Goal: Task Accomplishment & Management: Use online tool/utility

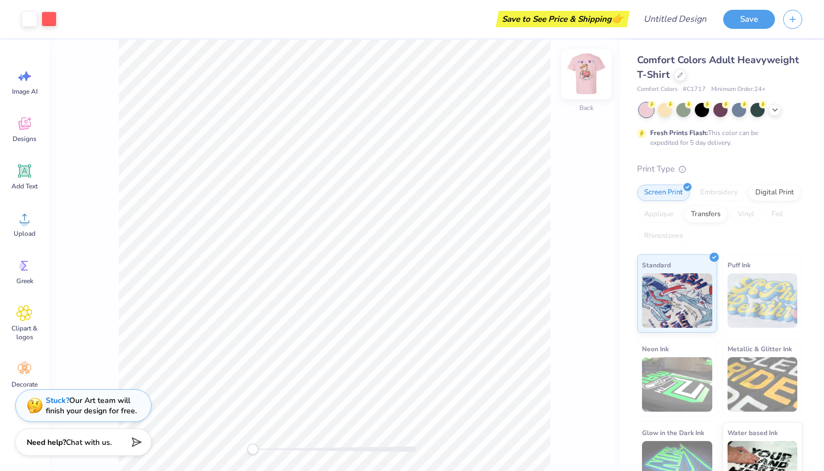
click at [590, 78] on img at bounding box center [586, 74] width 44 height 44
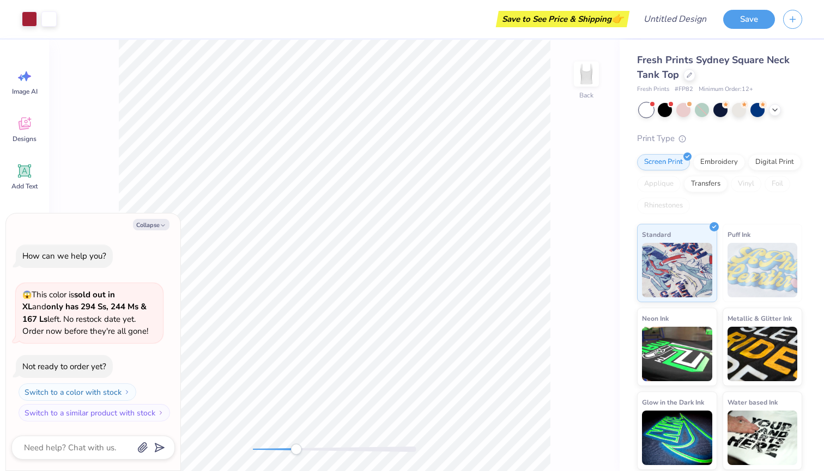
click at [296, 462] on div "Back" at bounding box center [334, 255] width 570 height 431
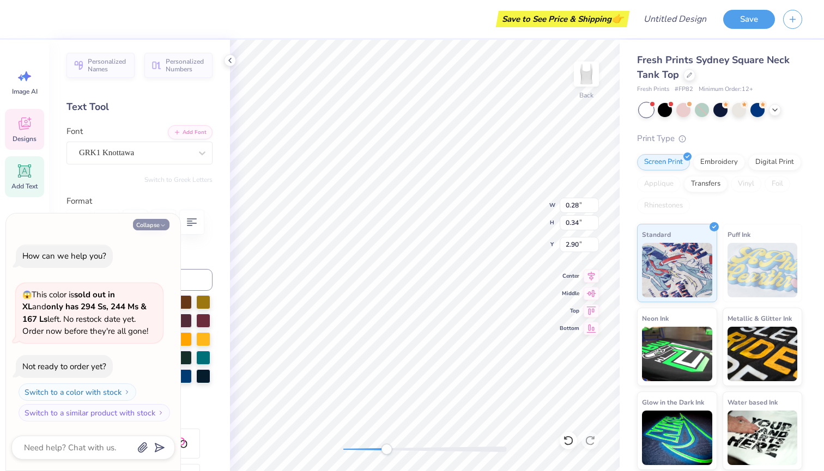
click at [166, 227] on icon "button" at bounding box center [163, 225] width 7 height 7
type textarea "x"
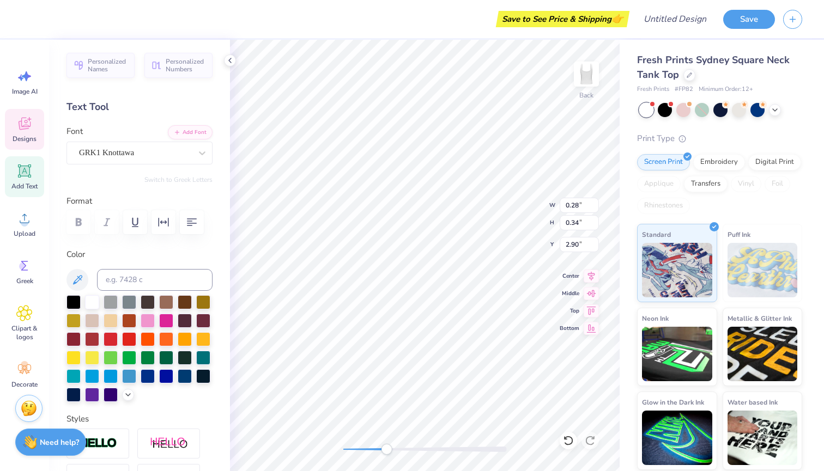
type textarea "A"
type textarea "G"
type textarea "D"
type input "0.21"
type input "0.33"
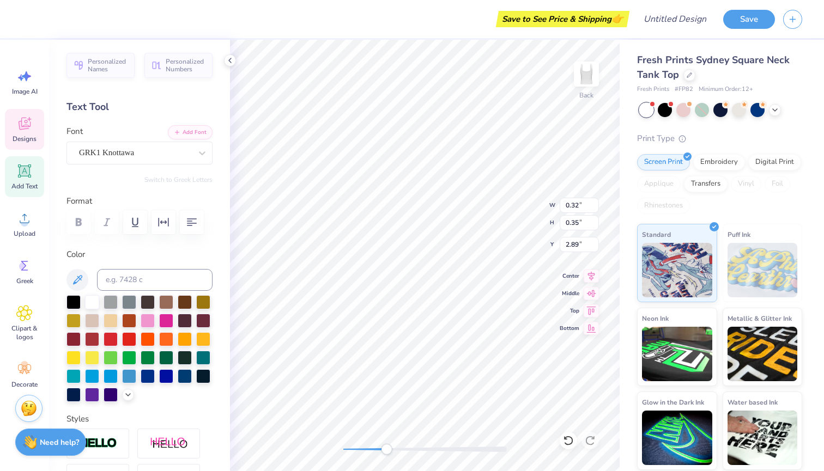
type input "2.90"
type input "0.32"
type input "0.35"
type input "4.67"
type input "1.18"
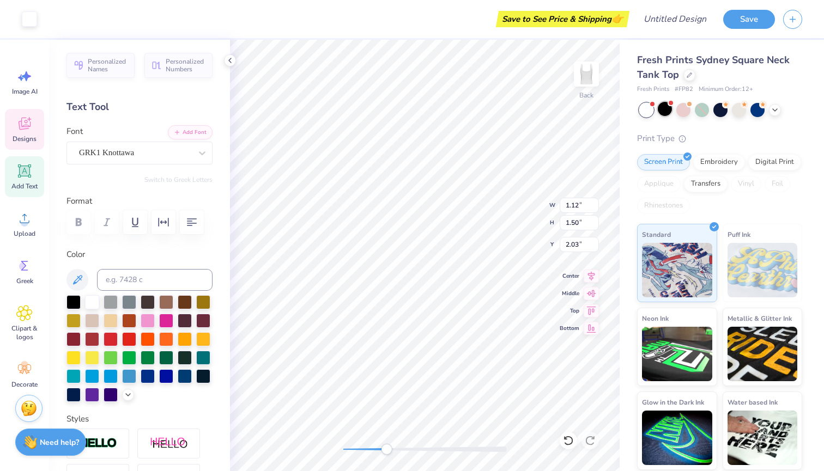
type input "1.56"
type input "2.00"
click at [29, 21] on div at bounding box center [29, 17] width 15 height 15
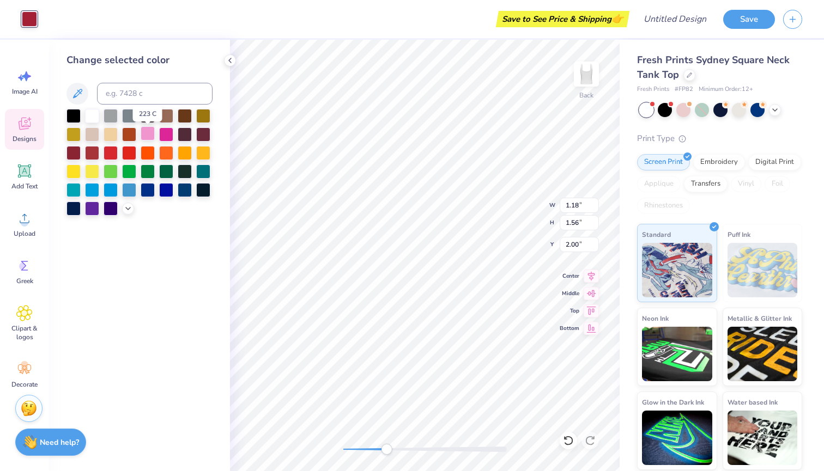
click at [149, 138] on div at bounding box center [148, 133] width 14 height 14
click at [145, 136] on div at bounding box center [148, 133] width 14 height 14
type input "1.12"
type input "1.50"
type input "2.03"
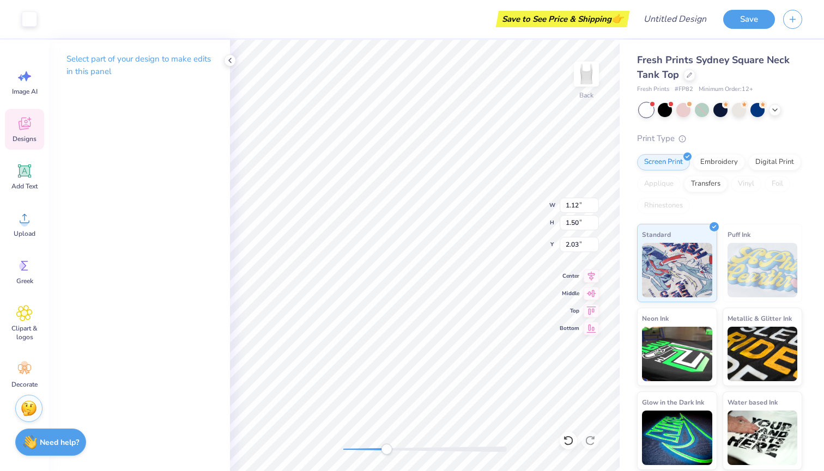
click at [92, 62] on p "Select part of your design to make edits in this panel" at bounding box center [139, 65] width 146 height 25
click at [33, 17] on div at bounding box center [29, 17] width 15 height 15
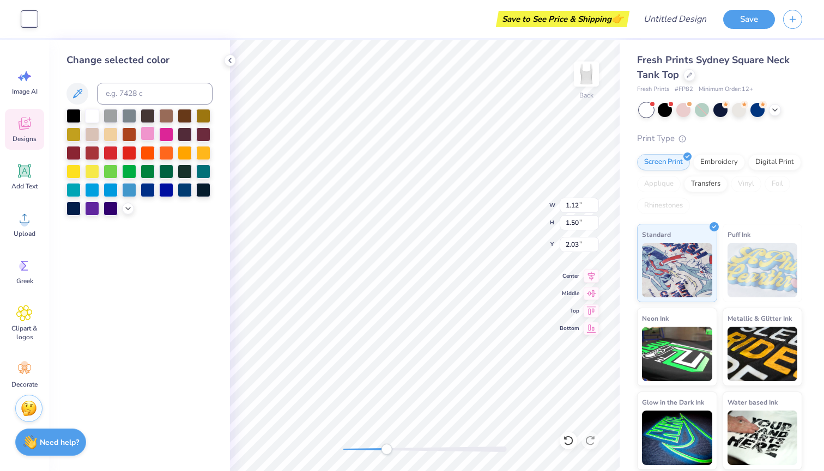
click at [141, 136] on div at bounding box center [148, 133] width 14 height 14
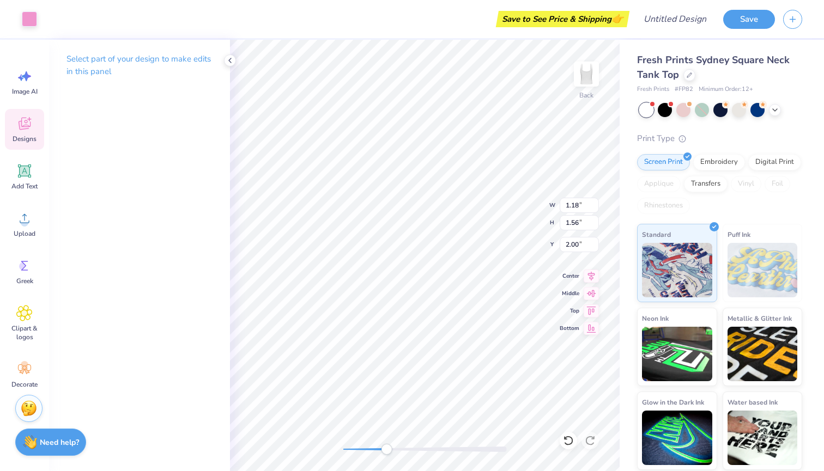
type input "1.12"
type input "1.50"
type input "2.03"
click at [31, 15] on div at bounding box center [29, 17] width 15 height 15
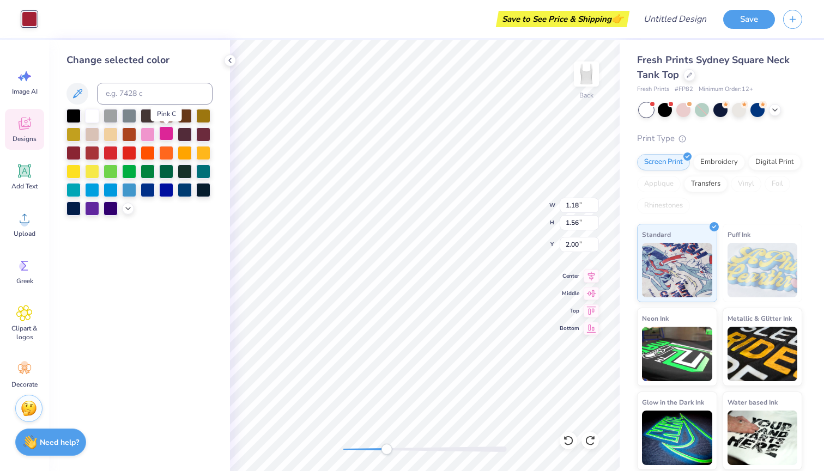
click at [169, 137] on div at bounding box center [166, 133] width 14 height 14
click at [130, 212] on icon at bounding box center [128, 207] width 9 height 9
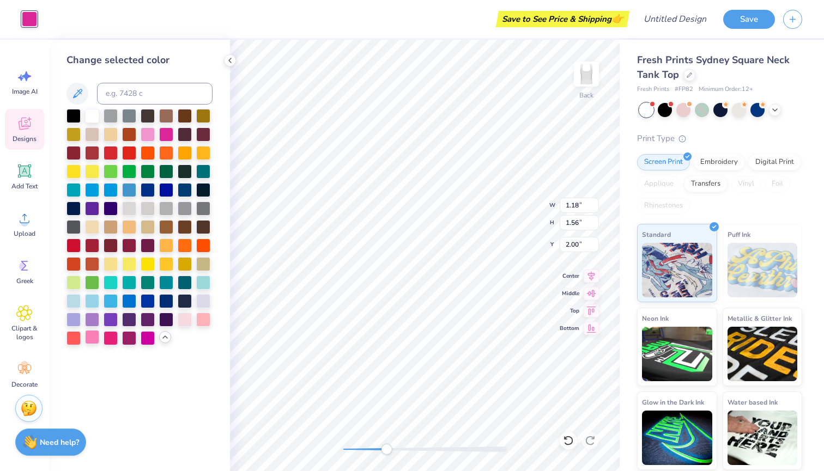
click at [89, 339] on div at bounding box center [92, 337] width 14 height 14
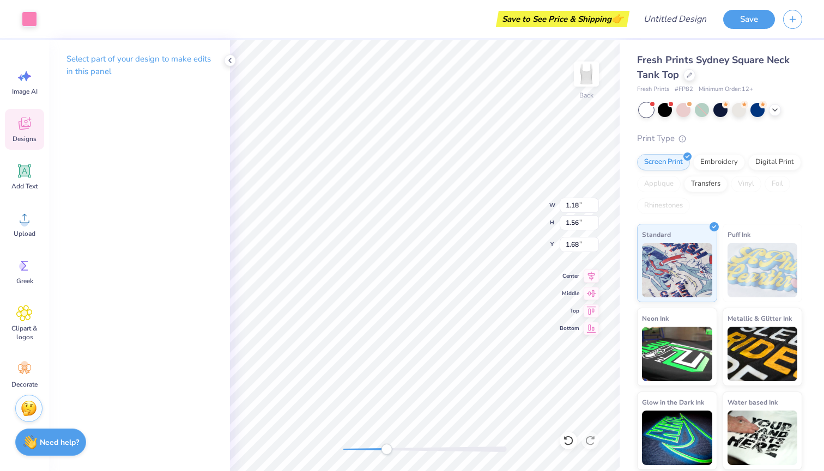
type input "2.00"
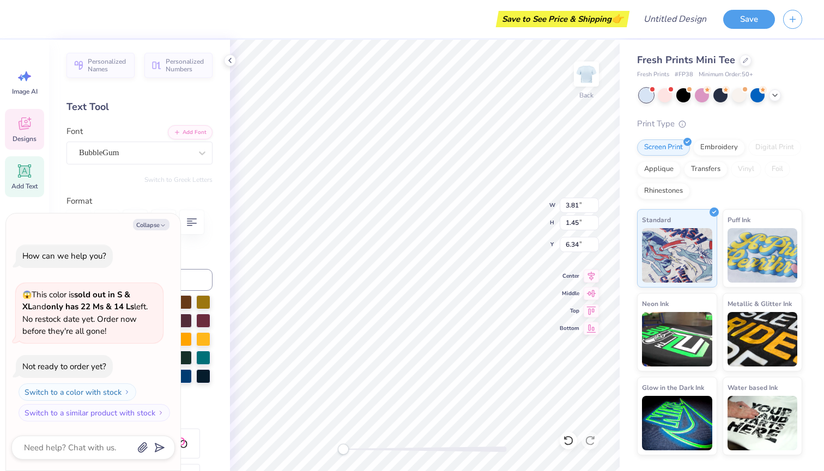
type textarea "x"
type input "5.81"
type input "2.21"
type input "4.49"
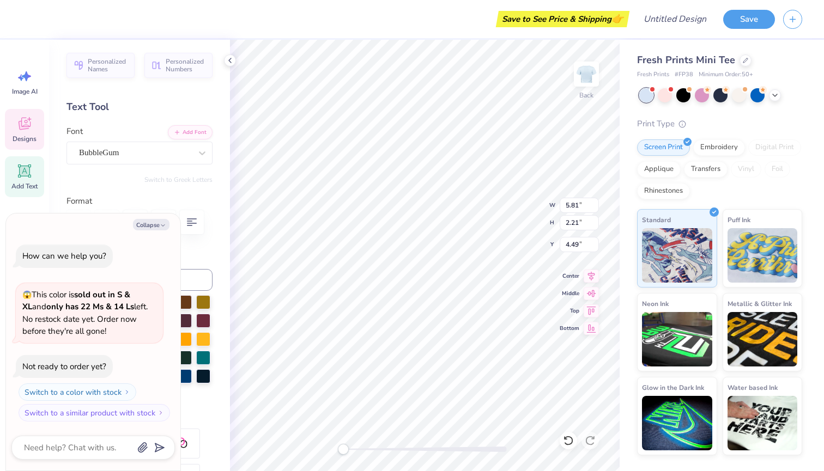
type textarea "x"
type input "6.84"
type input "2.48"
type input "2.39"
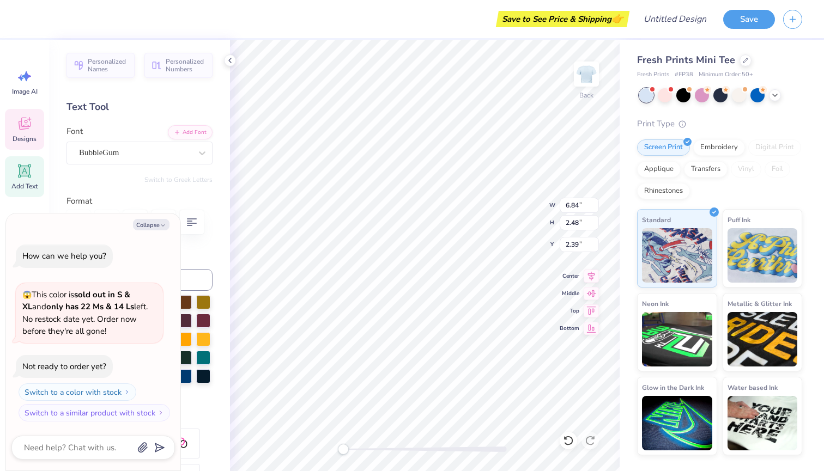
type textarea "x"
type input "5.81"
type input "2.21"
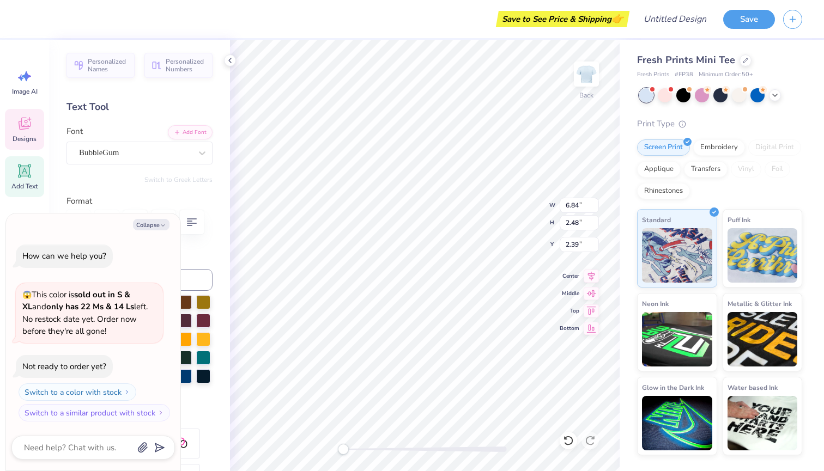
type input "4.49"
type textarea "x"
type textarea "A"
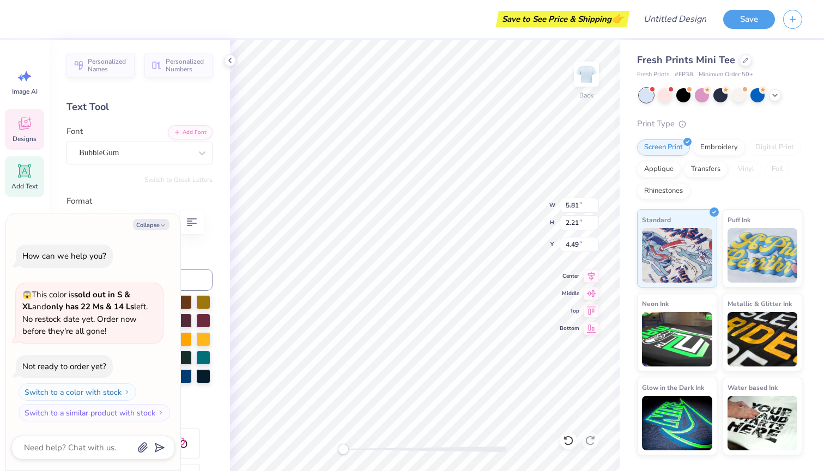
type textarea "x"
type textarea "Ap"
type textarea "x"
type textarea "A"
type textarea "x"
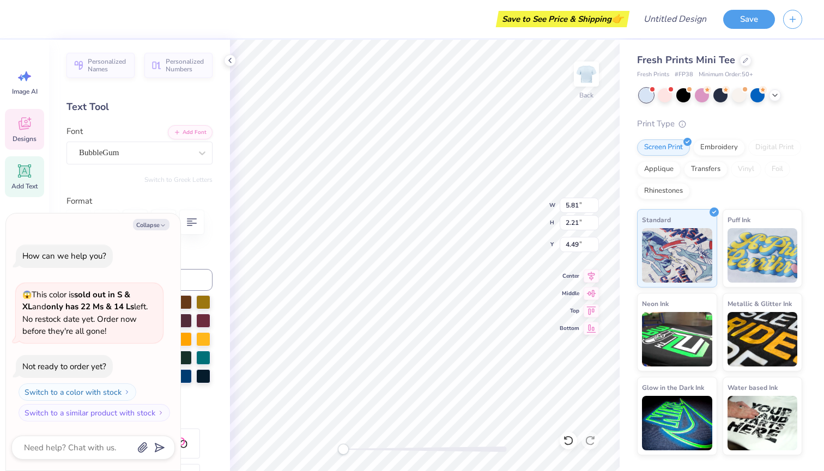
type textarea "Al"
type textarea "x"
type textarea "AlP"
type textarea "x"
type textarea "AlPL"
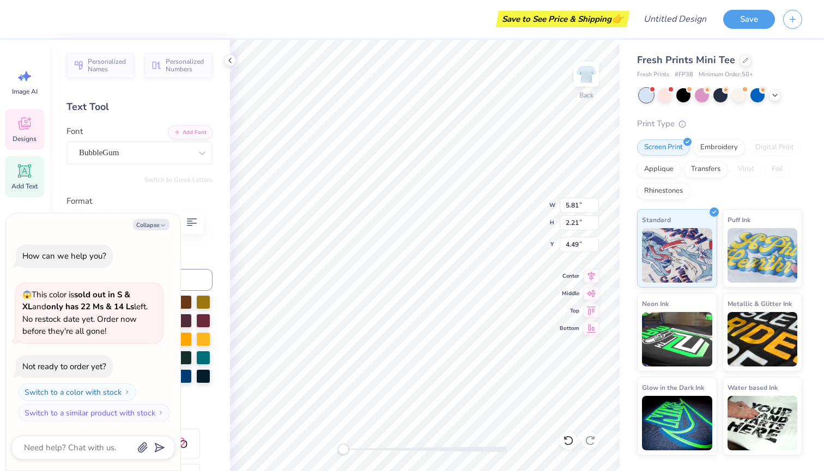
type textarea "x"
type textarea "AlP"
type textarea "x"
type textarea "Al"
type textarea "x"
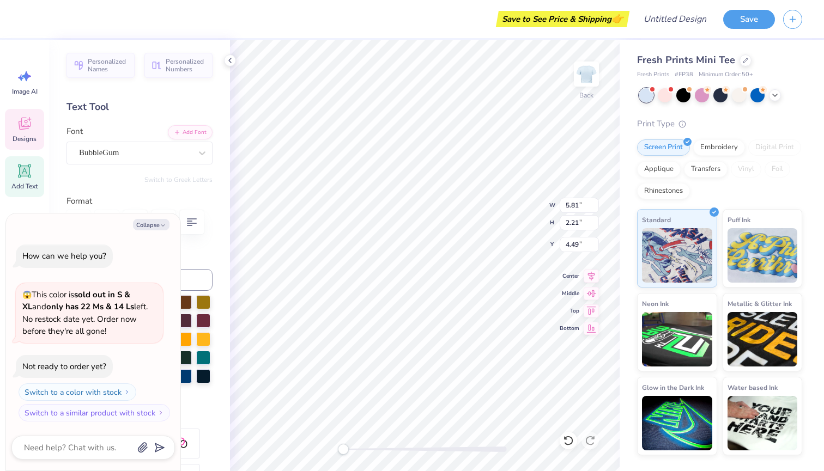
type textarea "A"
type textarea "x"
type textarea "AL"
type textarea "x"
type textarea "ALl"
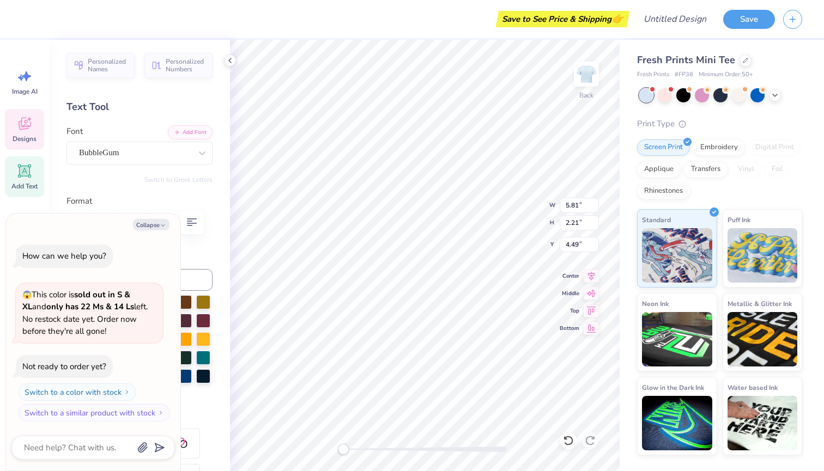
type textarea "x"
type textarea "AL"
type textarea "x"
type textarea "ALp"
type textarea "x"
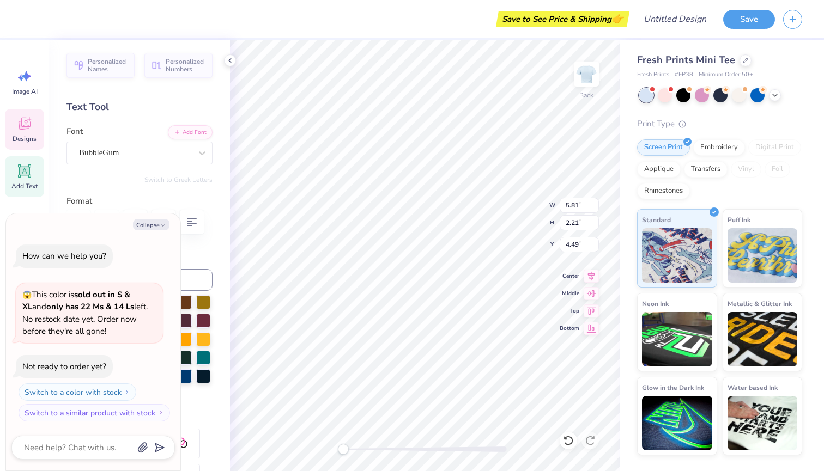
type textarea "ALpj"
type textarea "x"
type textarea "ALpja"
type textarea "x"
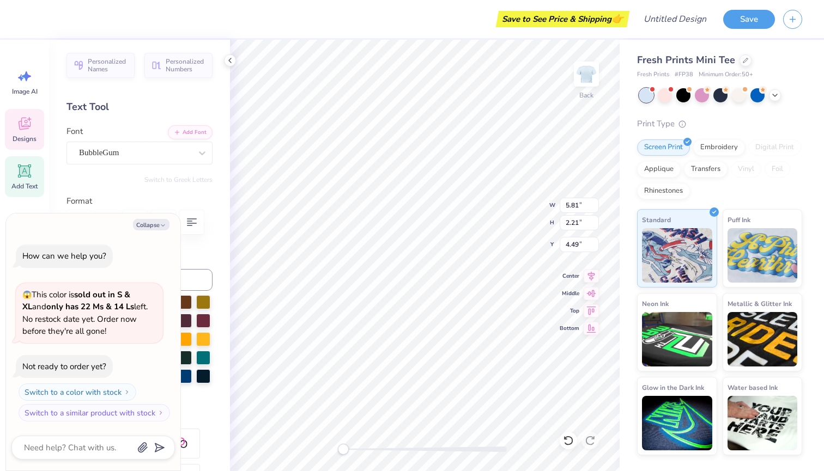
type textarea "ALpj"
type textarea "x"
type textarea "ALp"
type textarea "x"
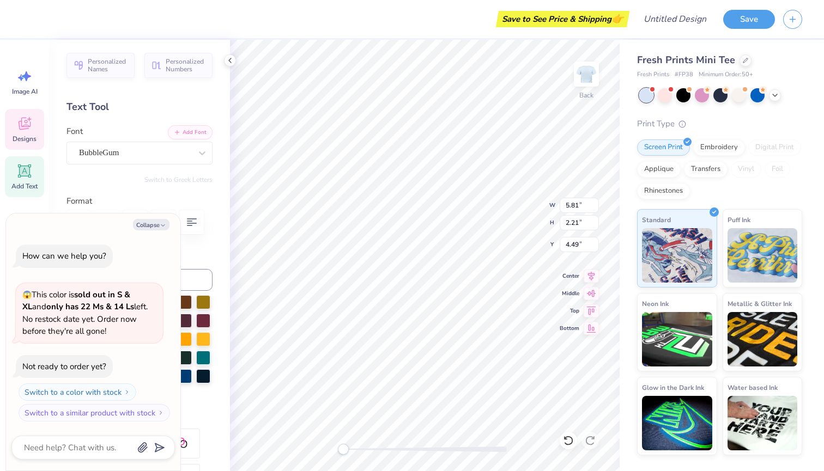
type textarea "ALph"
type textarea "x"
type textarea "ALpha"
type textarea "x"
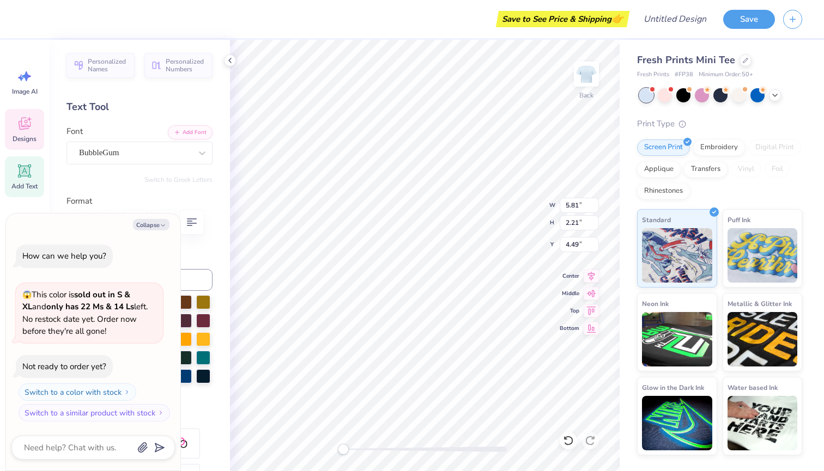
type input "6.20"
type input "2.34"
type input "2.71"
type textarea "x"
type textarea "G"
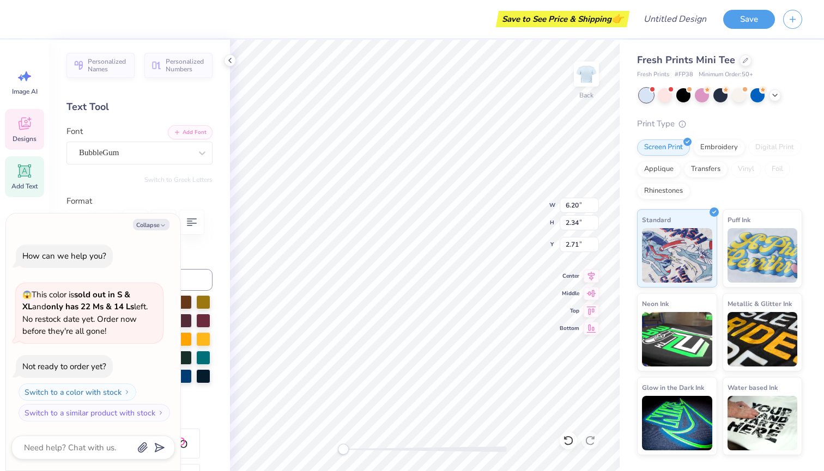
type textarea "x"
type textarea "Ga"
type textarea "x"
type textarea "Gam"
type textarea "x"
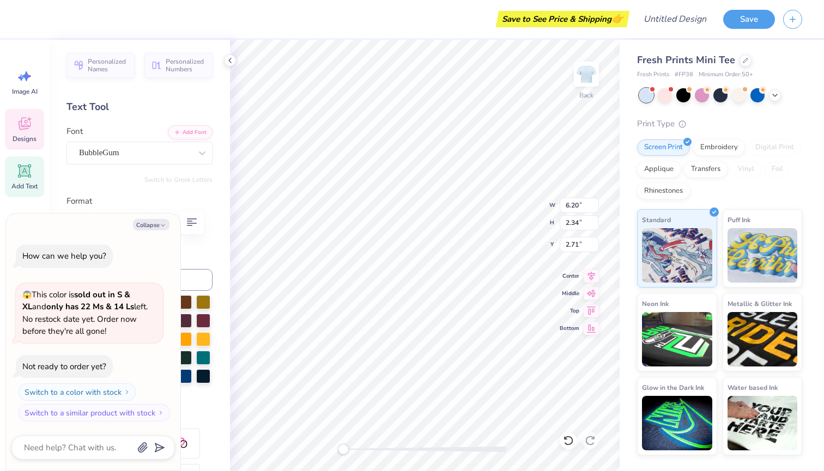
type textarea "Gamm"
type textarea "x"
type textarea "Gamma"
type textarea "x"
type input "5.81"
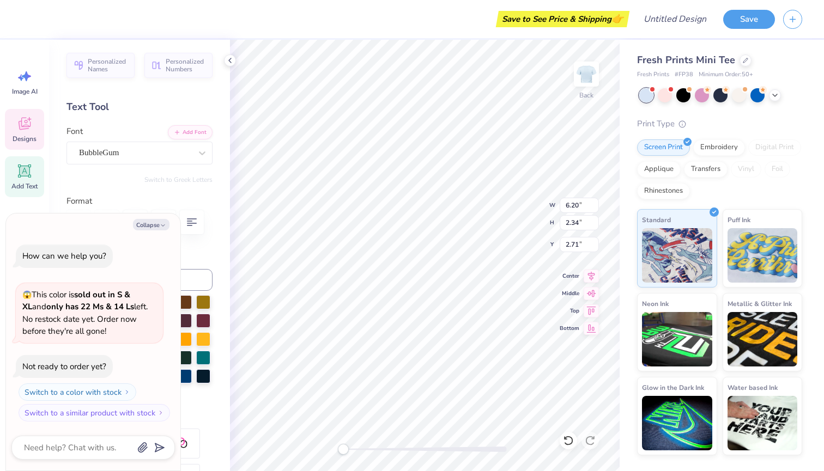
type input "2.21"
type input "6.14"
type textarea "x"
type input "7.21"
type input "2.42"
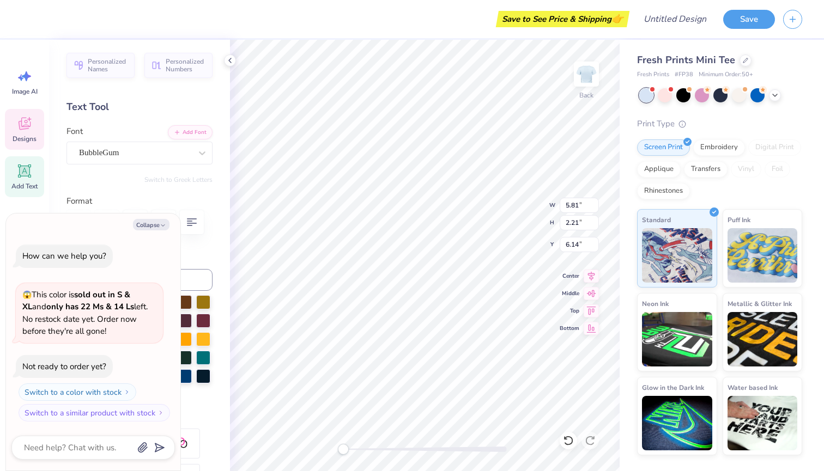
type input "4.32"
type textarea "x"
type input "6.20"
type input "2.34"
type input "2.65"
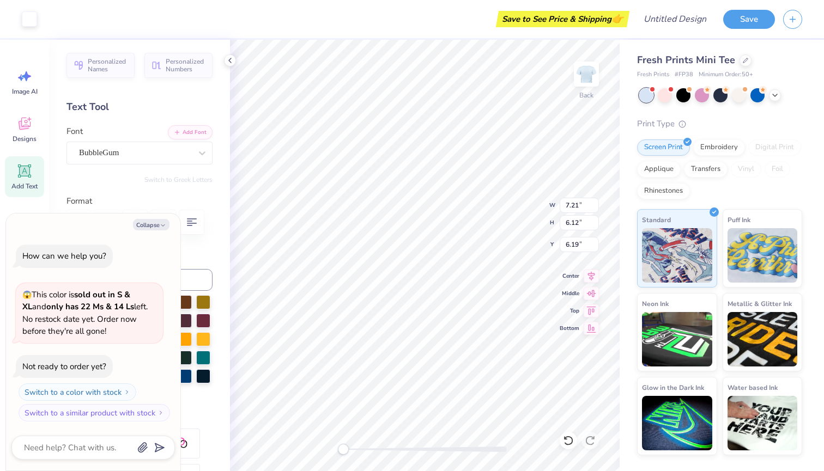
type textarea "x"
type input "2.76"
type input "3.25"
type input "6.46"
type textarea "x"
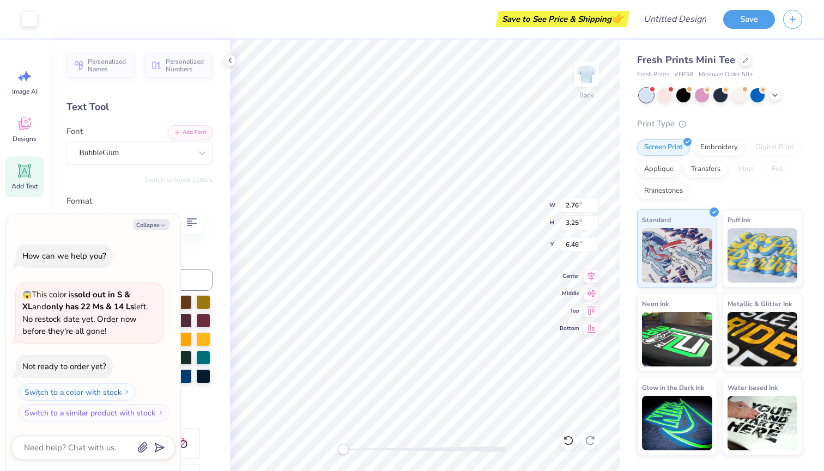
type input "5.87"
type input "5.32"
type input "6.16"
type textarea "x"
type input "5.32"
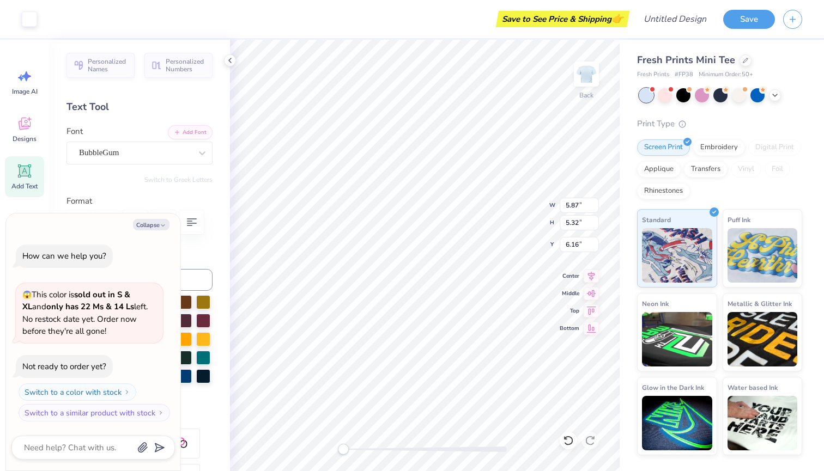
type input "4.98"
type input "6.21"
type textarea "x"
type input "5.32"
type input "1.79"
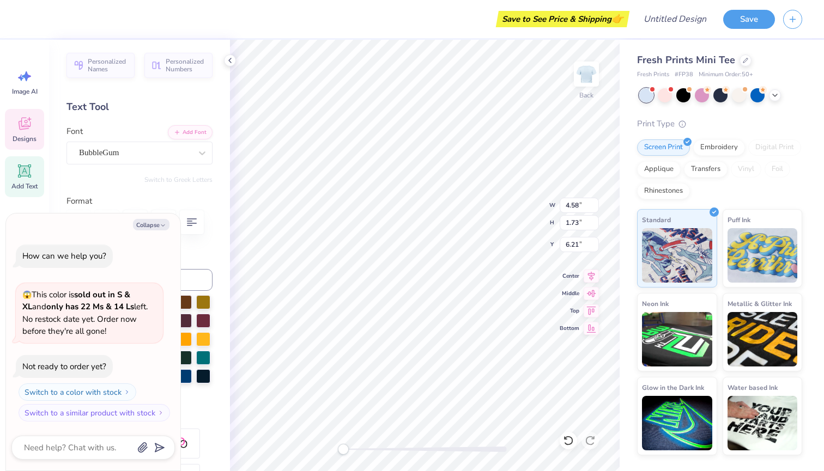
type input "7.77"
type textarea "x"
type input "4.29"
type input "1.63"
type input "9.56"
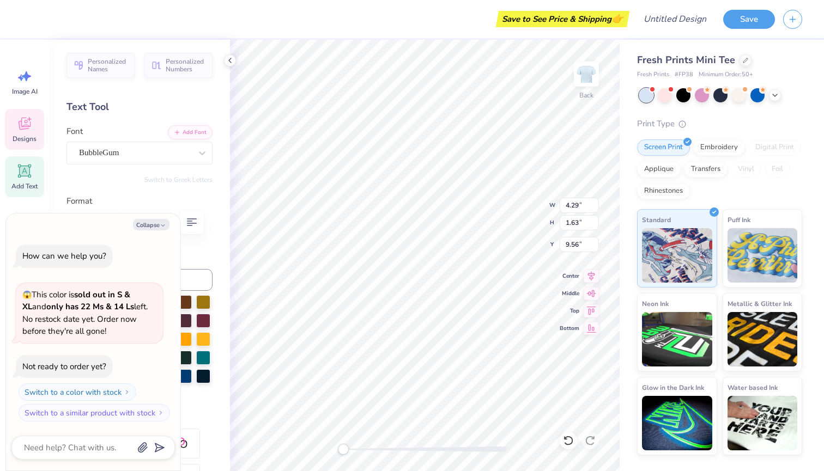
type textarea "x"
type input "5.32"
type input "1.79"
type input "4.37"
type textarea "x"
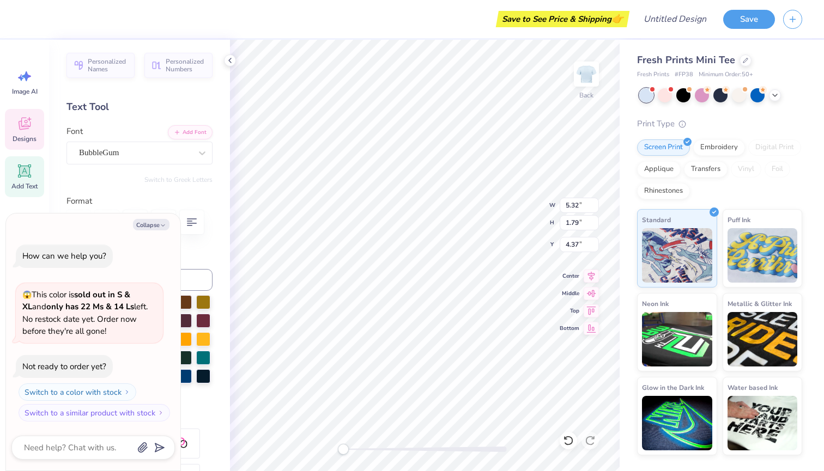
type input "4.58"
type input "1.73"
type input "3.00"
type textarea "x"
type input "8.00"
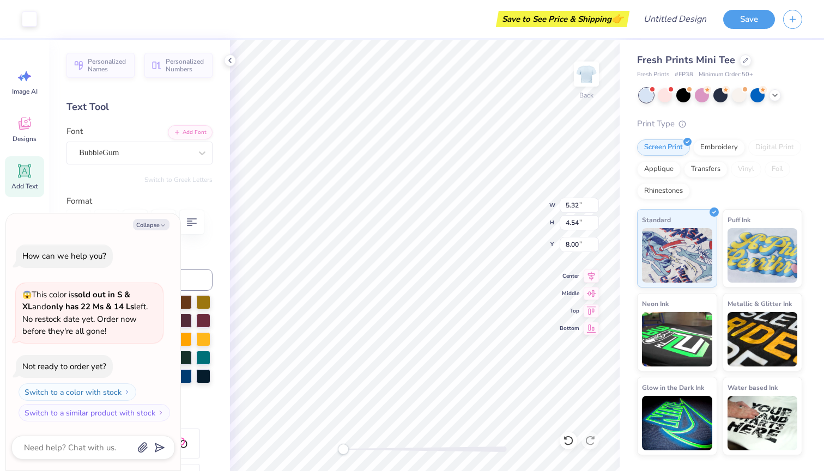
type textarea "x"
type input "3.75"
type input "3.58"
type input "8.85"
type textarea "x"
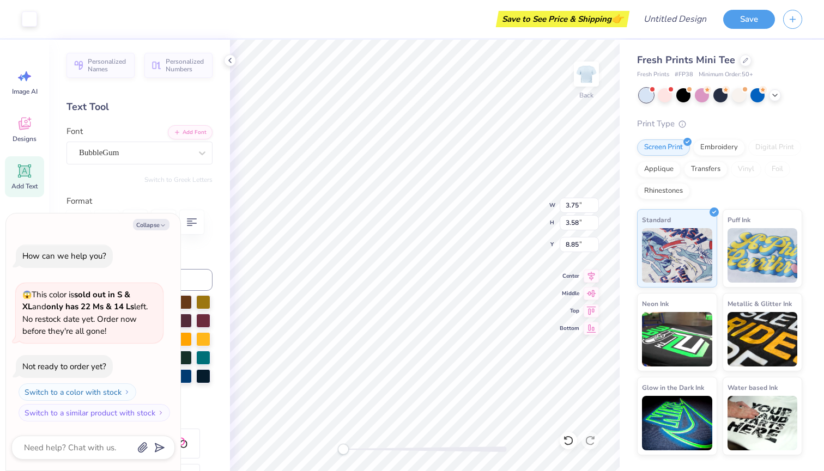
type input "4.03"
type input "3.76"
type input "8.82"
type textarea "x"
type input "4.03"
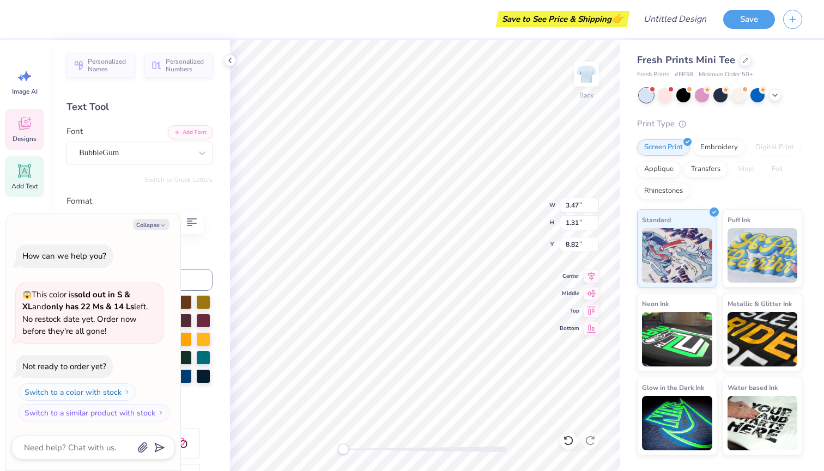
type input "1.35"
type input "10.04"
type textarea "x"
type input "3.24"
type input "1.23"
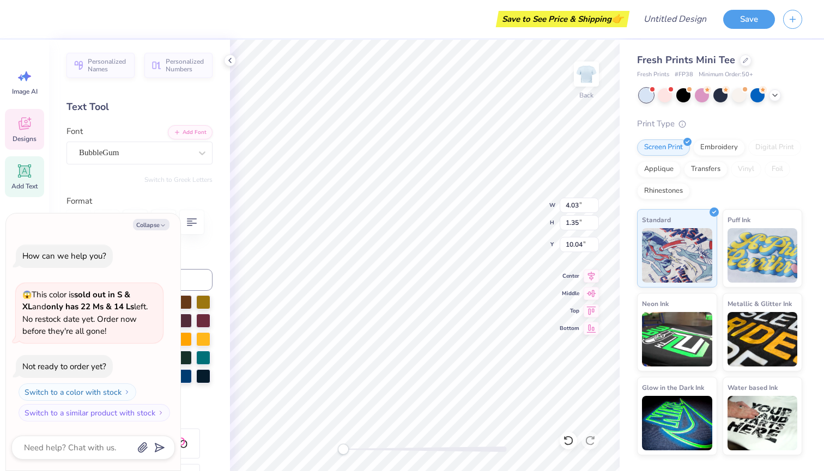
type input "11.35"
type textarea "x"
type input "6.57"
type input "5.97"
type input "2.00"
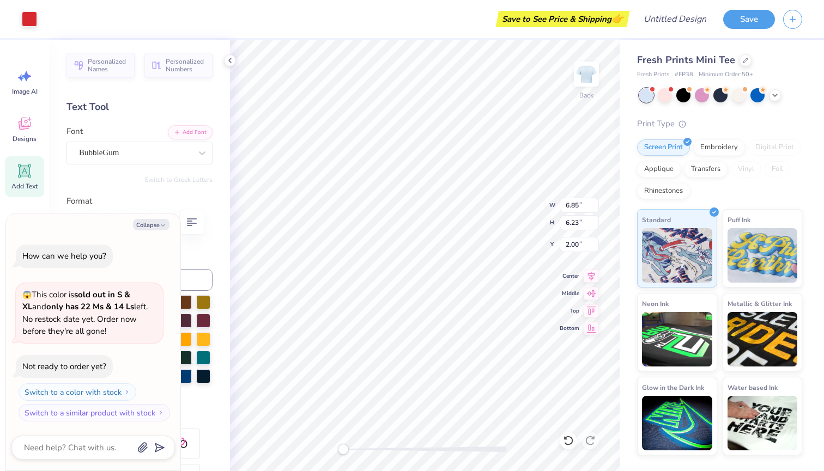
type textarea "x"
type input "2.14"
type textarea "x"
type input "5.59"
type input "5.08"
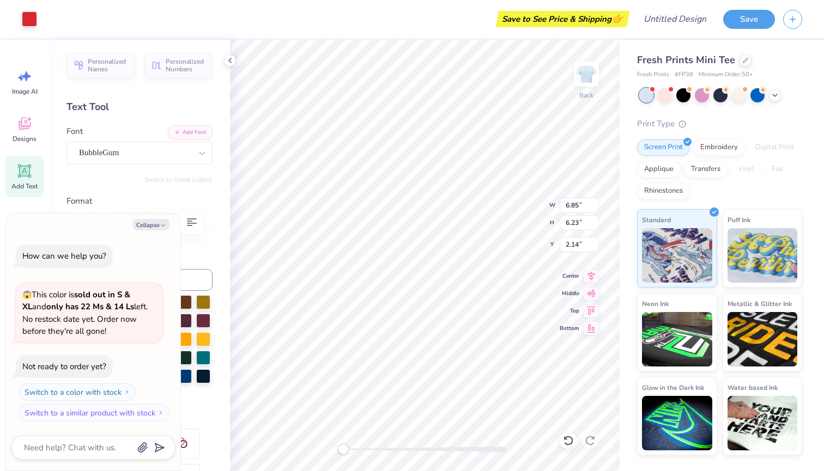
type input "2.40"
type textarea "x"
type input "5.90"
type input "5.36"
type input "2.33"
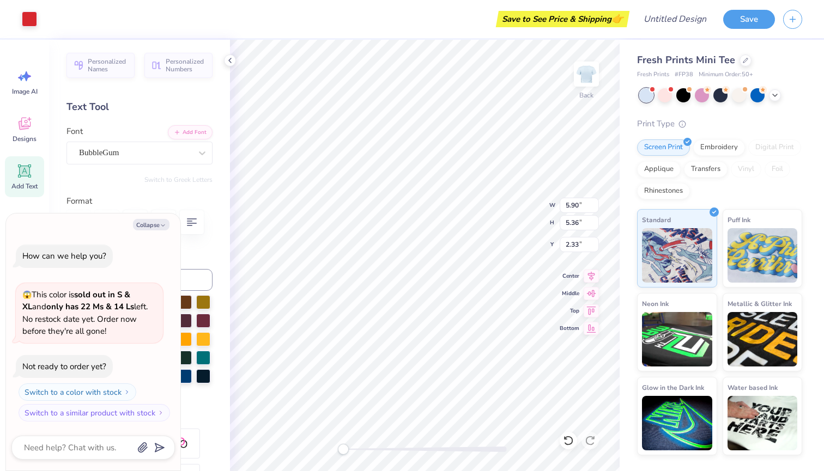
type textarea "x"
type input "6.18"
type input "5.62"
type input "2.27"
type textarea "x"
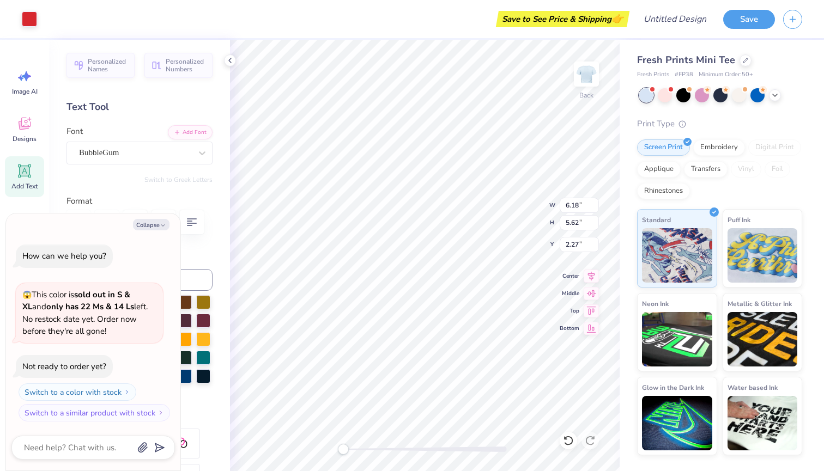
type input "2.38"
type textarea "x"
type input "6.48"
type input "5.89"
type input "2.32"
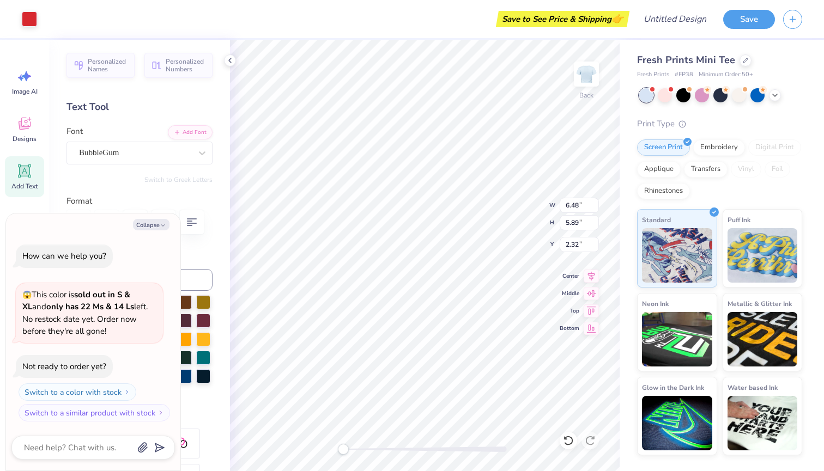
type textarea "x"
type input "2.26"
type textarea "x"
type input "3.88"
type input "1.30"
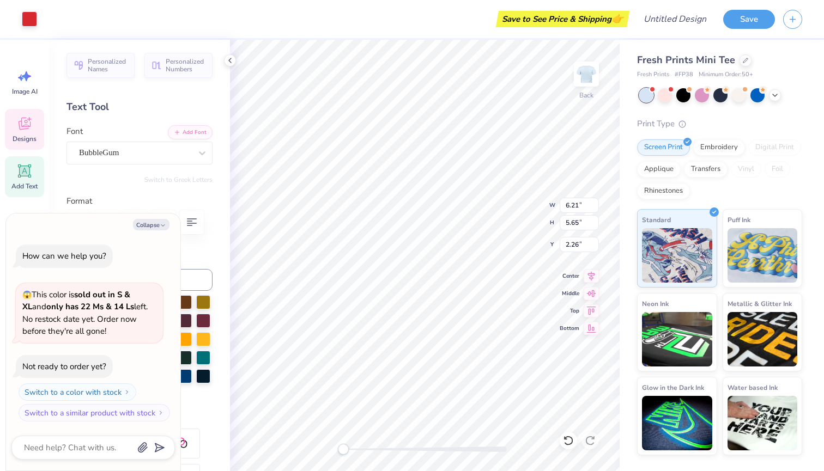
type input "4.33"
type textarea "x"
type input "3.34"
type input "1.26"
type input "3.21"
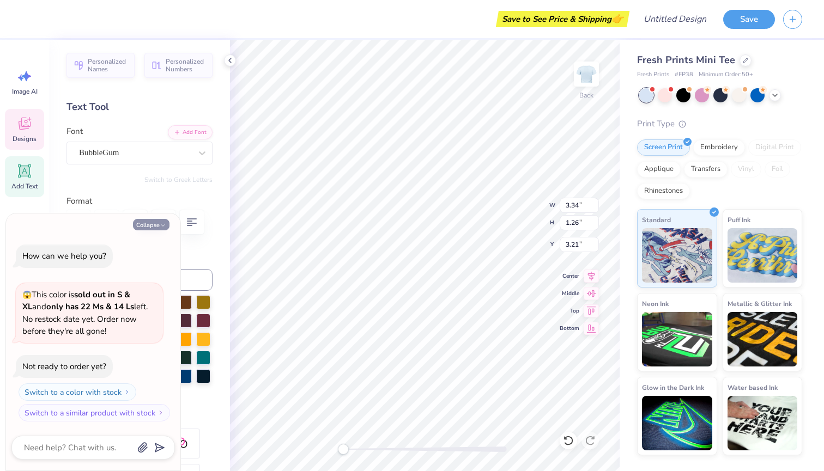
click at [154, 223] on button "Collapse" at bounding box center [151, 224] width 36 height 11
type textarea "x"
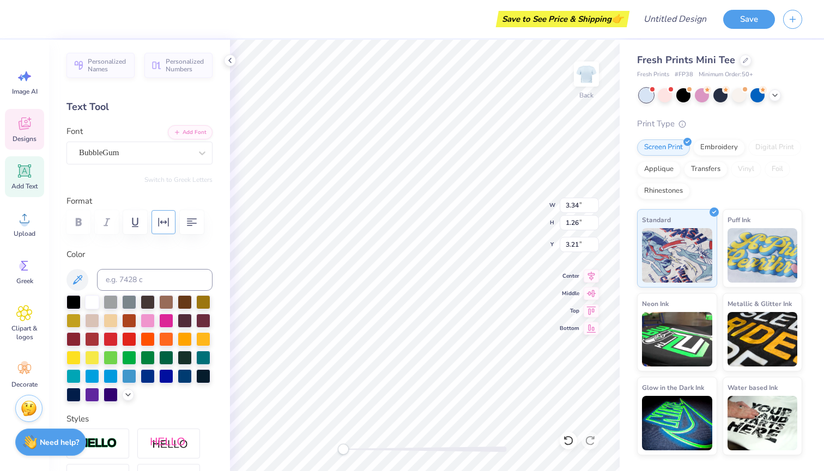
click at [158, 223] on icon "button" at bounding box center [163, 222] width 10 height 9
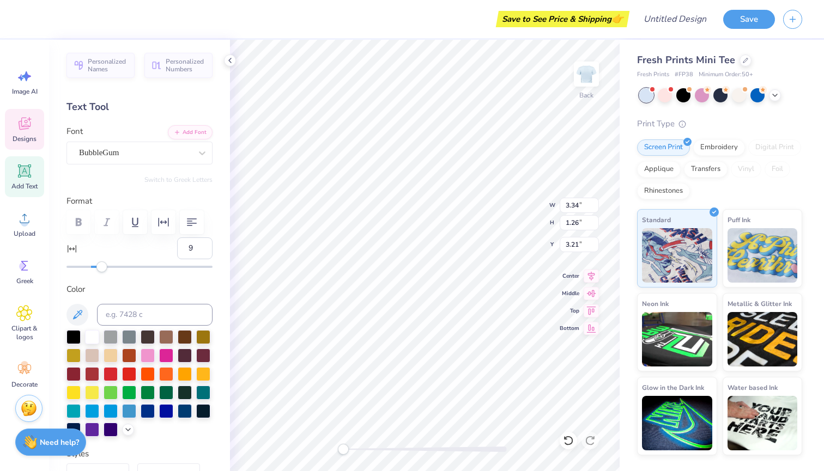
type input "10"
drag, startPoint x: 91, startPoint y: 271, endPoint x: 102, endPoint y: 273, distance: 11.1
click at [102, 273] on div "Personalized Names Personalized Numbers Text Tool Add Font Font BubbleGum Switc…" at bounding box center [139, 255] width 181 height 431
type input "0"
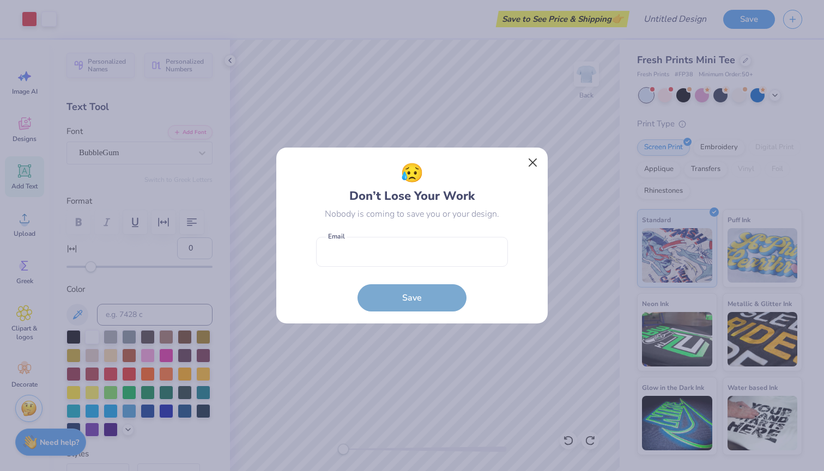
click at [529, 154] on button "Close" at bounding box center [532, 163] width 21 height 21
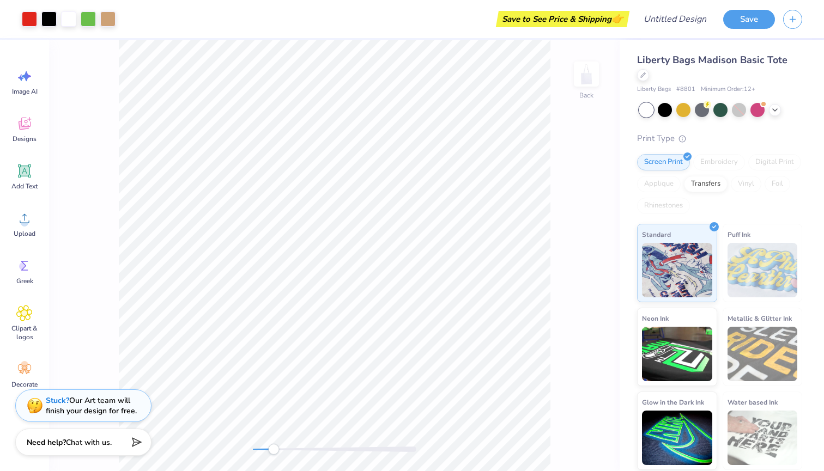
drag, startPoint x: 249, startPoint y: 449, endPoint x: 274, endPoint y: 452, distance: 24.7
click at [274, 452] on div "Accessibility label" at bounding box center [273, 449] width 11 height 11
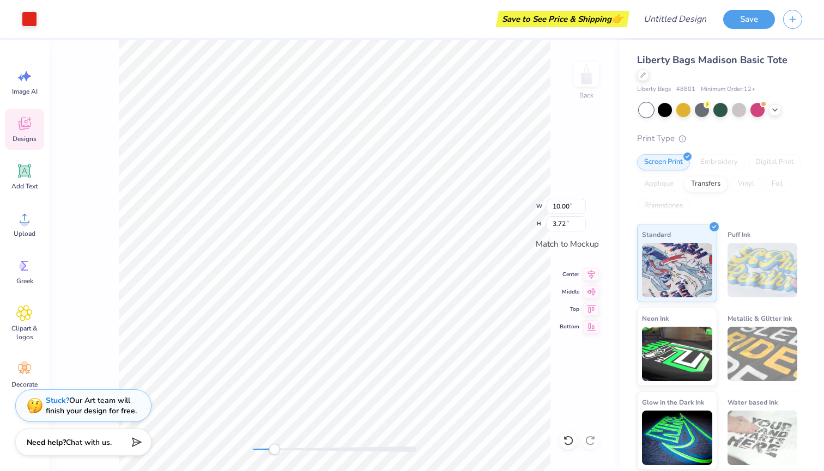
type input "4.42"
type input "0.71"
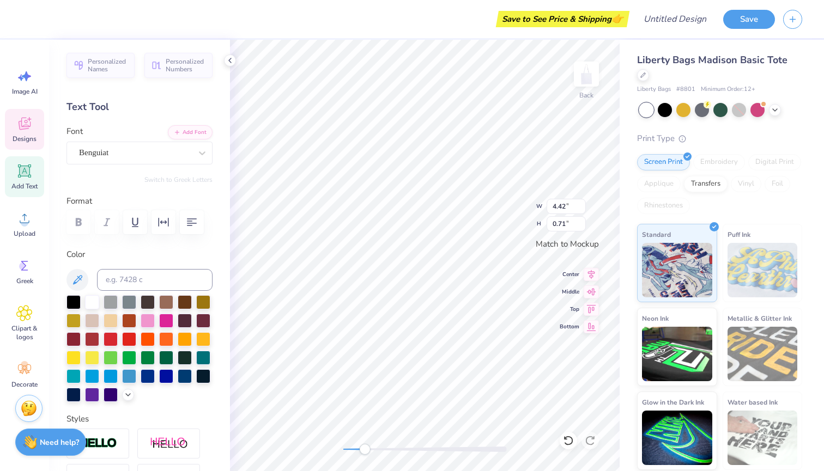
scroll to position [0, 1]
type textarea "ALPHA GAMMA DELTA"
type input "10.42"
type input "0.68"
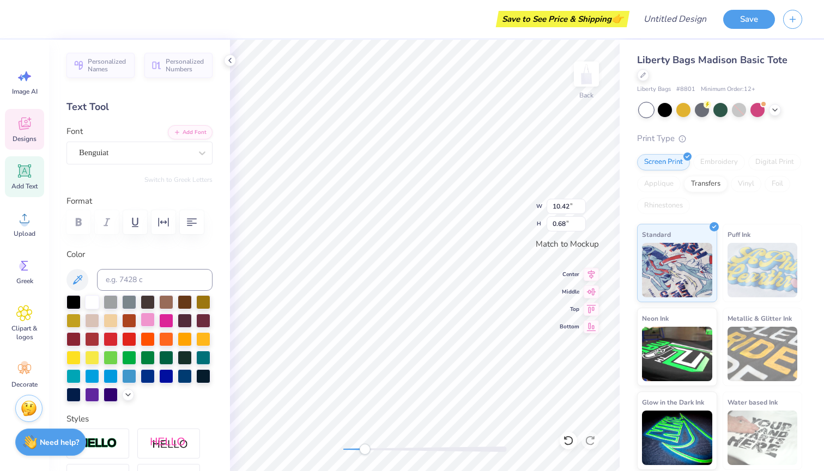
click at [143, 321] on div at bounding box center [148, 320] width 14 height 14
click at [163, 319] on div at bounding box center [166, 320] width 14 height 14
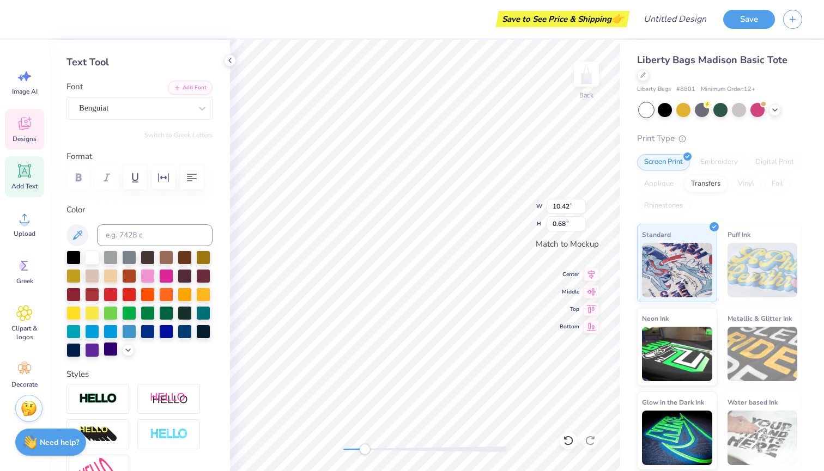
click at [118, 346] on div at bounding box center [110, 349] width 14 height 14
click at [128, 347] on icon at bounding box center [128, 349] width 9 height 9
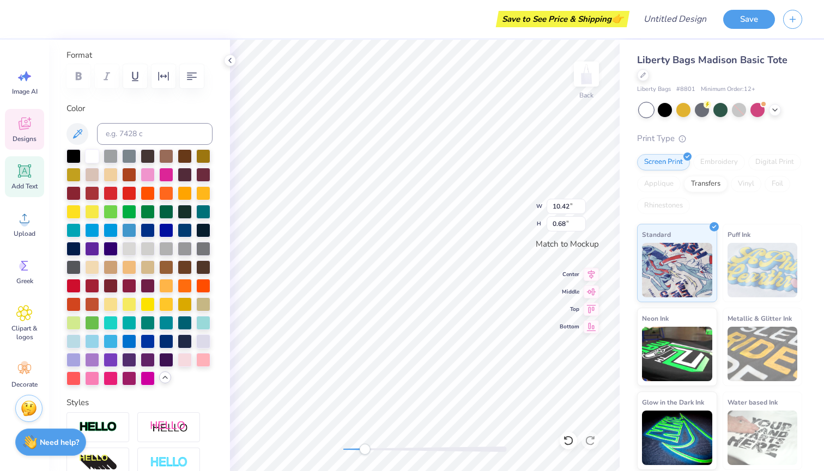
scroll to position [197, 0]
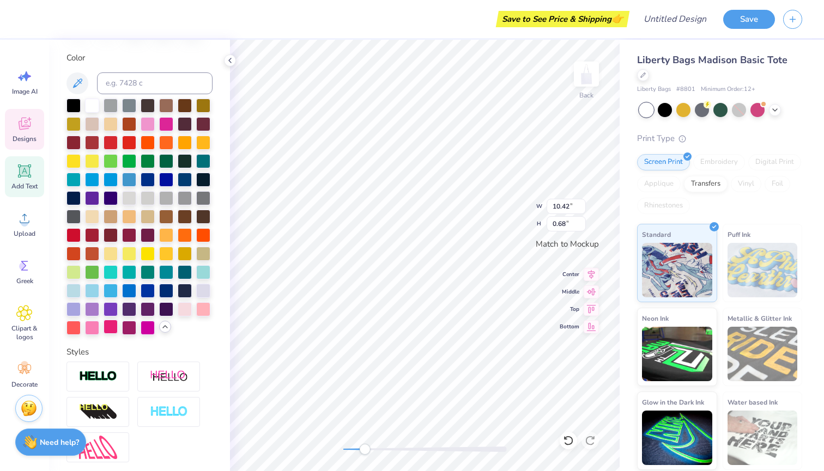
click at [109, 328] on div at bounding box center [110, 327] width 14 height 14
click at [97, 328] on div at bounding box center [92, 327] width 14 height 14
click at [201, 309] on div at bounding box center [203, 308] width 14 height 14
click at [184, 309] on div at bounding box center [185, 308] width 14 height 14
click at [94, 330] on div at bounding box center [92, 327] width 14 height 14
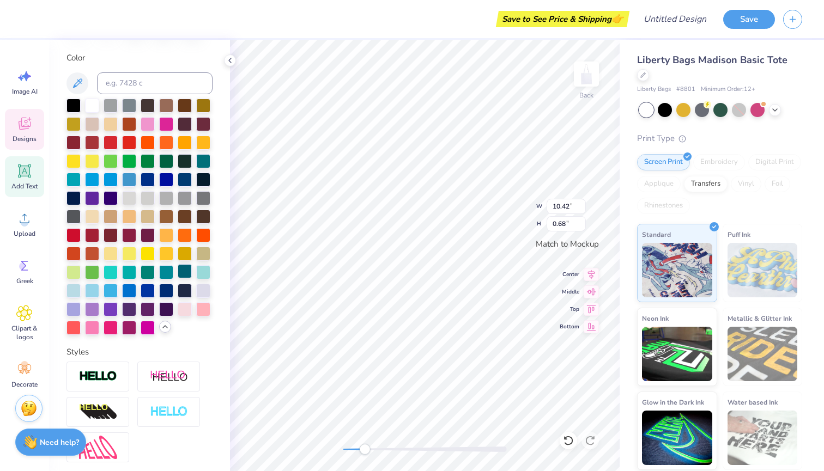
type input "1.74"
type input "0.85"
click at [90, 330] on div at bounding box center [92, 327] width 14 height 14
click at [29, 22] on div at bounding box center [29, 17] width 15 height 15
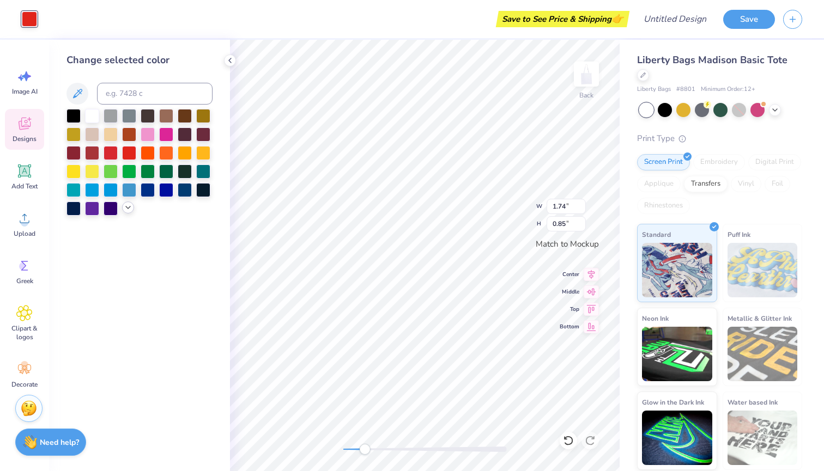
click at [127, 209] on polyline at bounding box center [128, 207] width 4 height 2
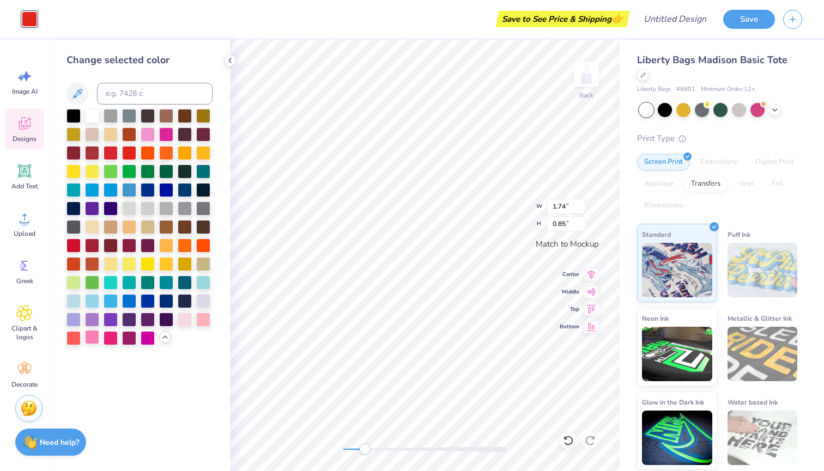
click at [92, 341] on div at bounding box center [92, 337] width 14 height 14
click at [147, 135] on div at bounding box center [148, 133] width 14 height 14
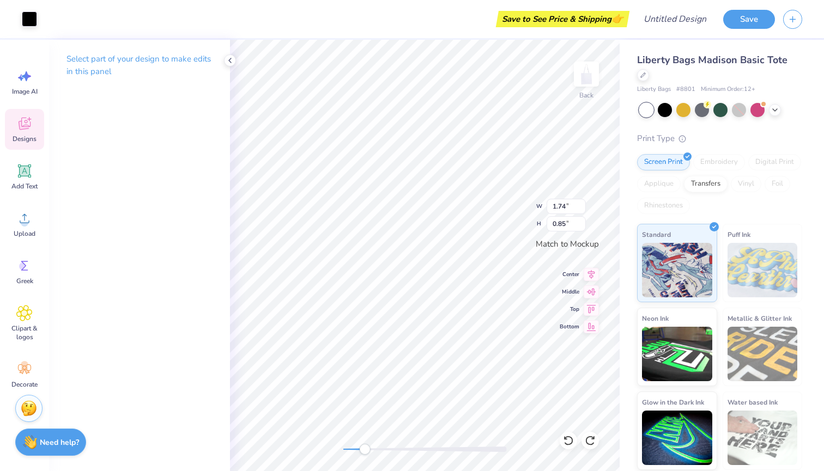
type input "2.08"
type input "1.92"
type input "0.75"
type input "0.70"
click at [22, 19] on div at bounding box center [29, 17] width 15 height 15
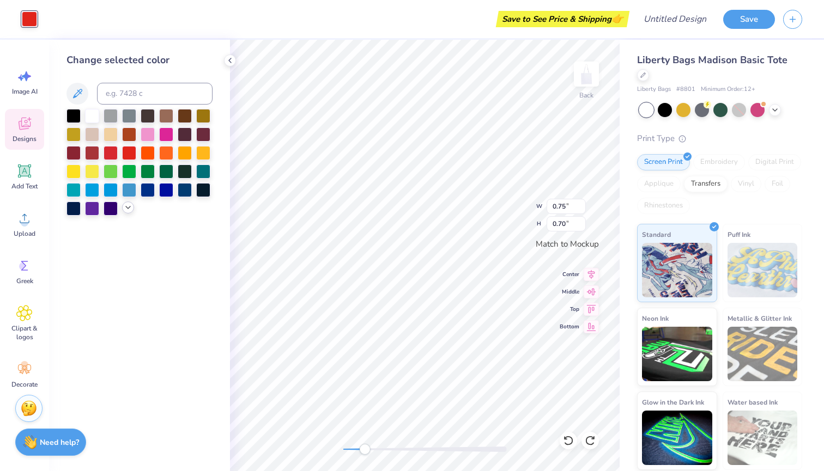
click at [125, 210] on icon at bounding box center [128, 207] width 9 height 9
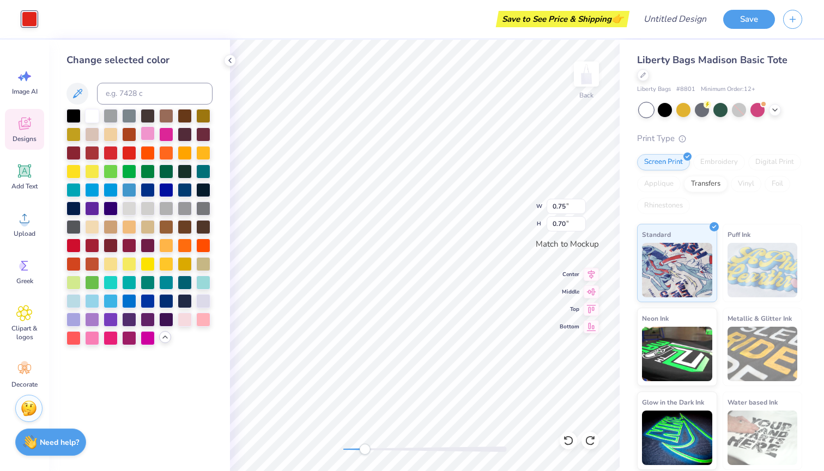
click at [148, 139] on div at bounding box center [148, 133] width 14 height 14
click at [145, 136] on div at bounding box center [148, 133] width 14 height 14
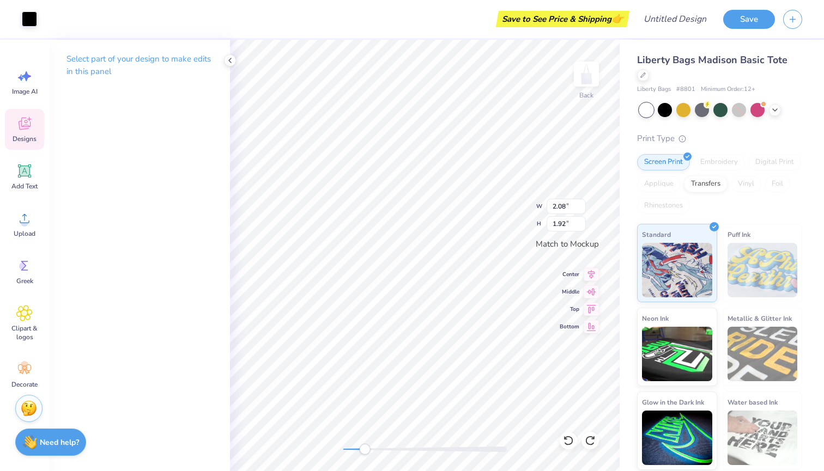
type input "10.42"
type input "0.68"
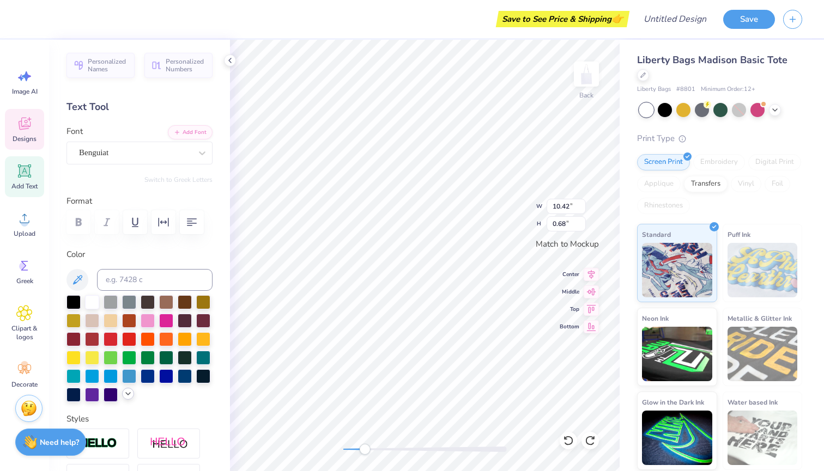
click at [128, 393] on icon at bounding box center [128, 393] width 9 height 9
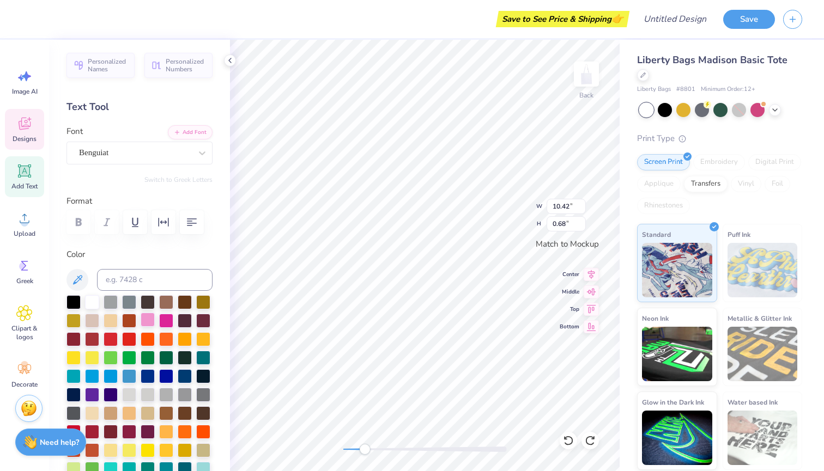
click at [146, 319] on div at bounding box center [148, 320] width 14 height 14
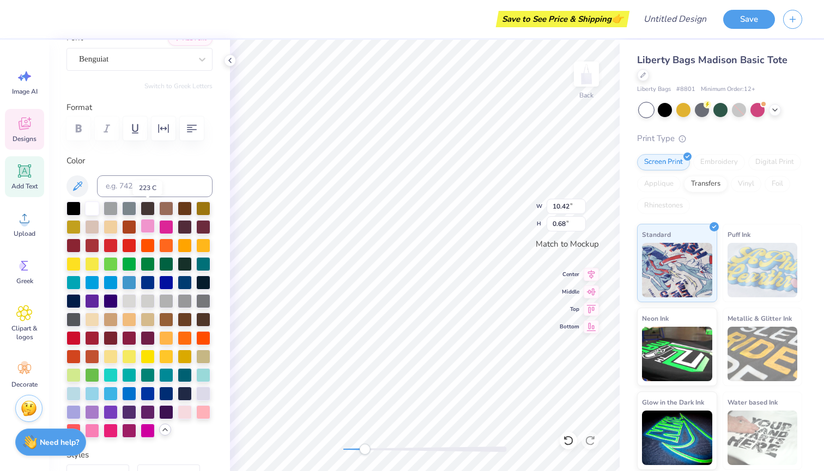
scroll to position [163, 0]
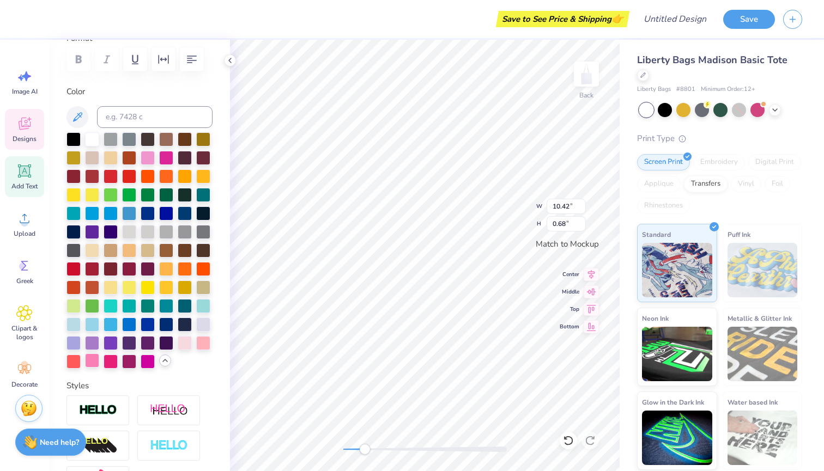
click at [92, 361] on div at bounding box center [92, 360] width 14 height 14
type input "1.74"
type input "0.85"
click at [96, 359] on div at bounding box center [92, 360] width 14 height 14
type input "0.75"
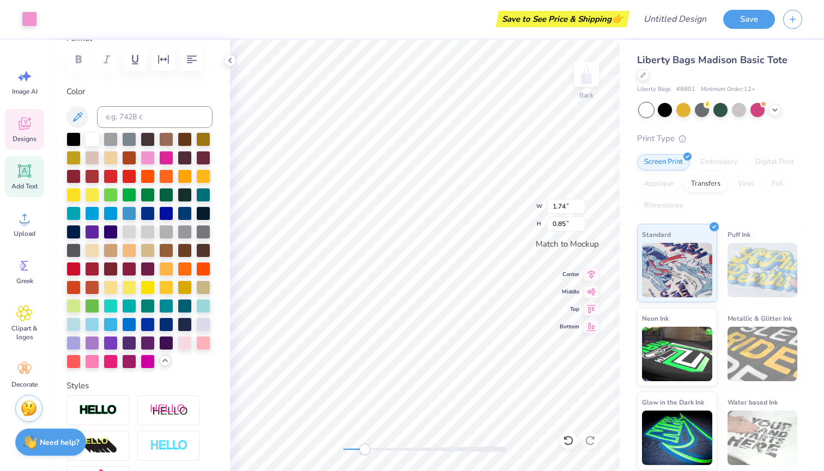
type input "0.70"
click at [94, 359] on div at bounding box center [92, 360] width 14 height 14
type input "1.62"
type input "1.55"
click at [93, 360] on div at bounding box center [92, 360] width 14 height 14
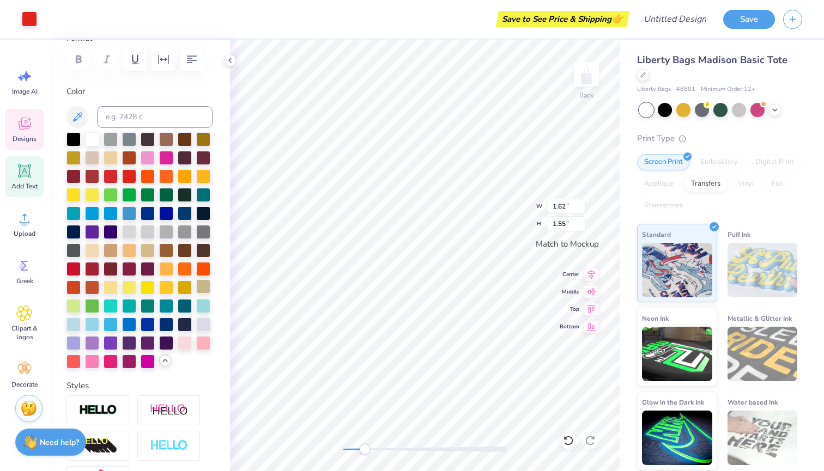
type input "1.34"
type input "1.59"
click at [94, 368] on div at bounding box center [92, 360] width 14 height 14
click at [33, 16] on div at bounding box center [29, 17] width 15 height 15
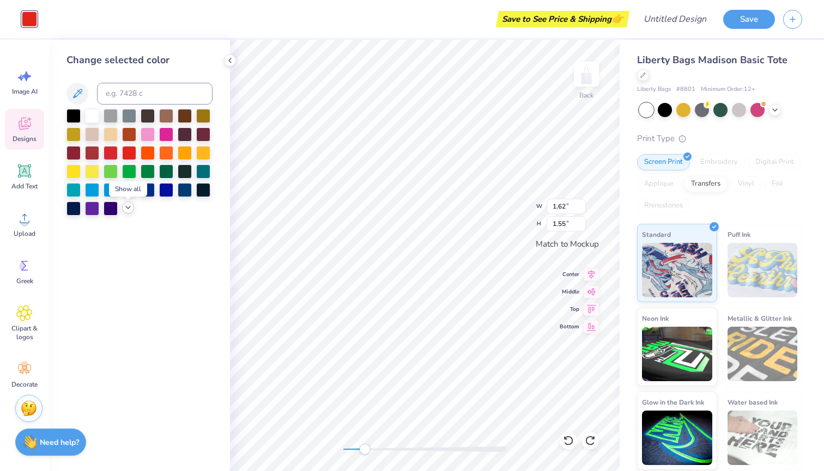
click at [126, 212] on icon at bounding box center [128, 207] width 9 height 9
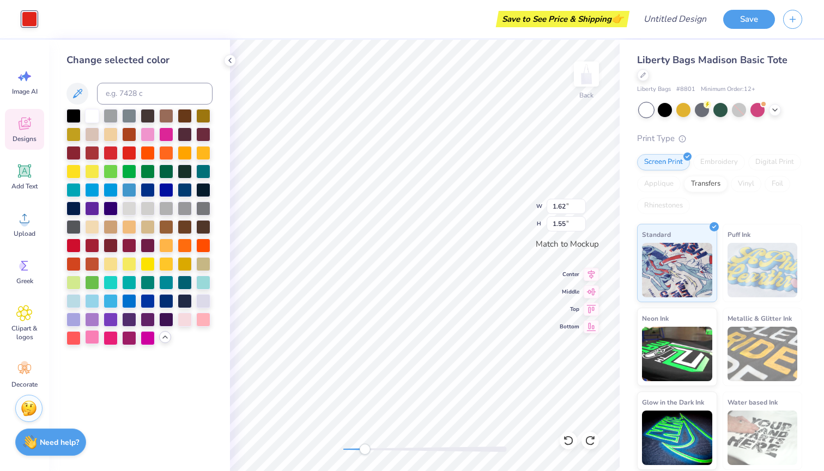
click at [89, 338] on div at bounding box center [92, 337] width 14 height 14
type input "1.17"
type input "1.37"
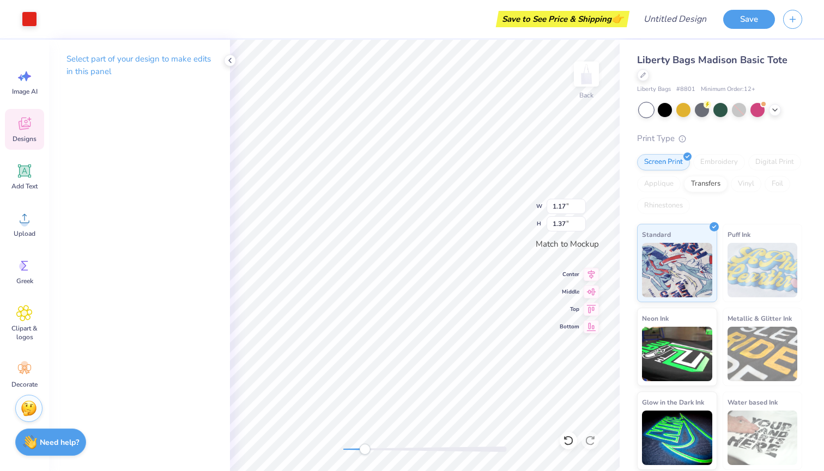
type input "1.34"
type input "1.59"
click at [19, 14] on div "Art colors" at bounding box center [18, 19] width 37 height 38
click at [34, 17] on div at bounding box center [29, 17] width 15 height 15
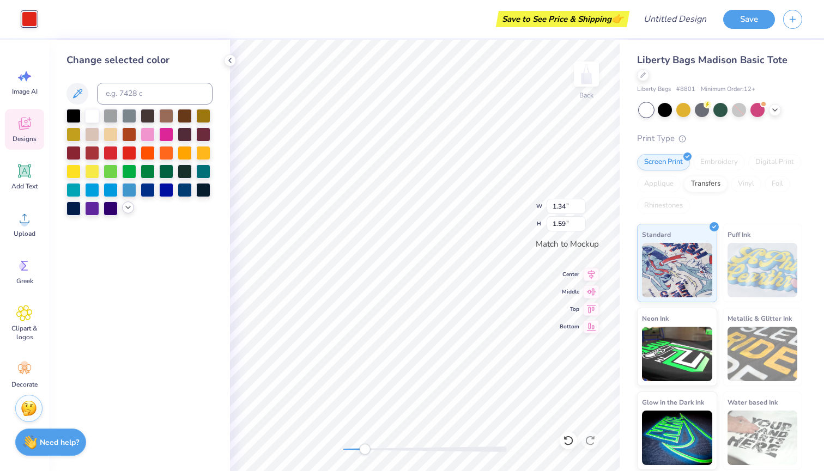
click at [129, 208] on icon at bounding box center [128, 207] width 9 height 9
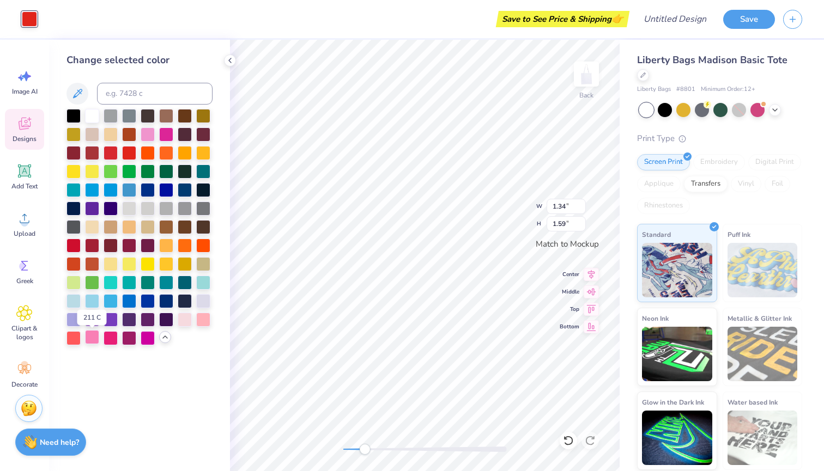
click at [94, 336] on div at bounding box center [92, 337] width 14 height 14
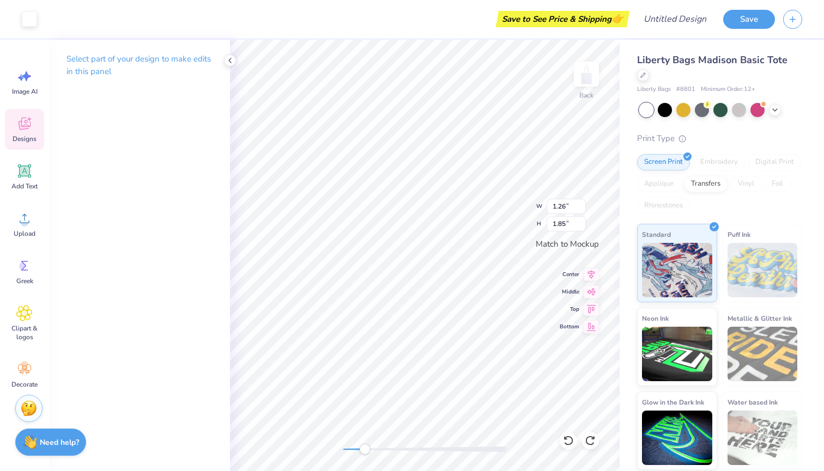
click at [566, 210] on div "Back W 1.26 1.26 " H 1.85 1.85 " Match to Mockup Center Middle Top Bottom" at bounding box center [424, 255] width 389 height 431
click at [571, 208] on div "Back W 1.45 1.45 " H 2.00 2.00 " Match to Mockup Center Middle Top Bottom" at bounding box center [424, 255] width 389 height 431
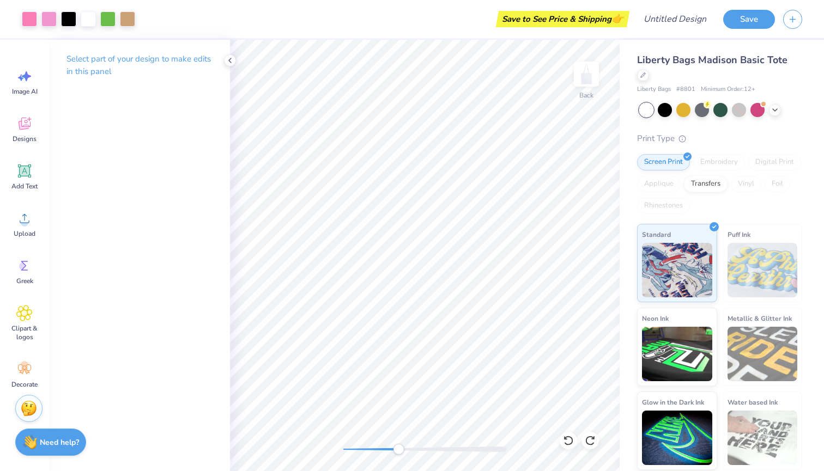
drag, startPoint x: 364, startPoint y: 447, endPoint x: 400, endPoint y: 445, distance: 36.0
click at [400, 445] on div "Accessibility label" at bounding box center [398, 449] width 11 height 11
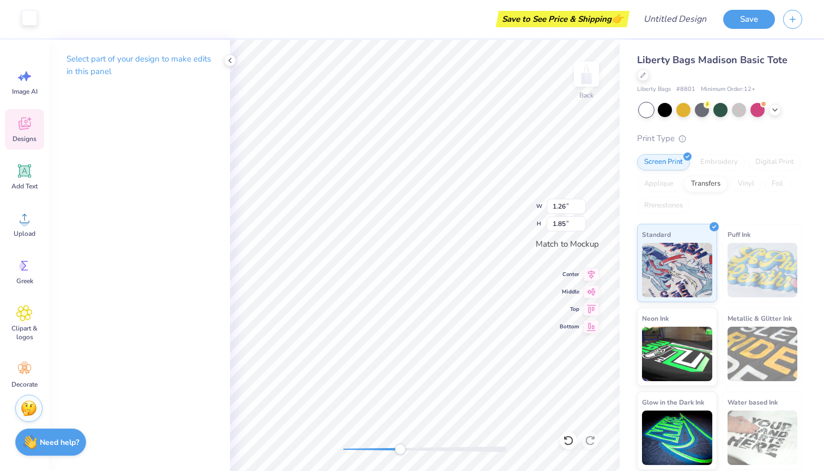
click at [31, 11] on div at bounding box center [29, 17] width 15 height 15
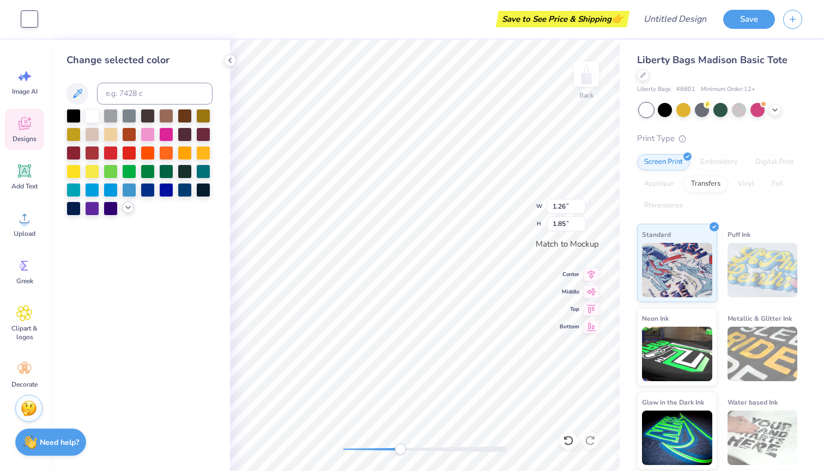
click at [126, 210] on icon at bounding box center [128, 207] width 9 height 9
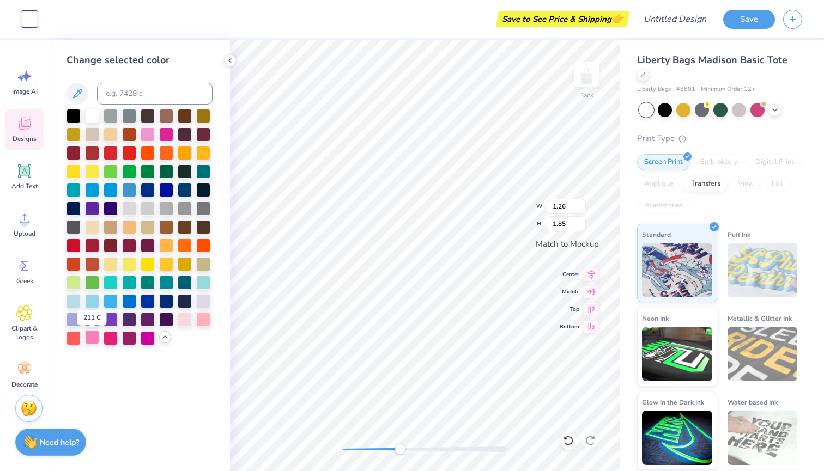
click at [94, 340] on div at bounding box center [92, 337] width 14 height 14
click at [92, 338] on div at bounding box center [92, 337] width 14 height 14
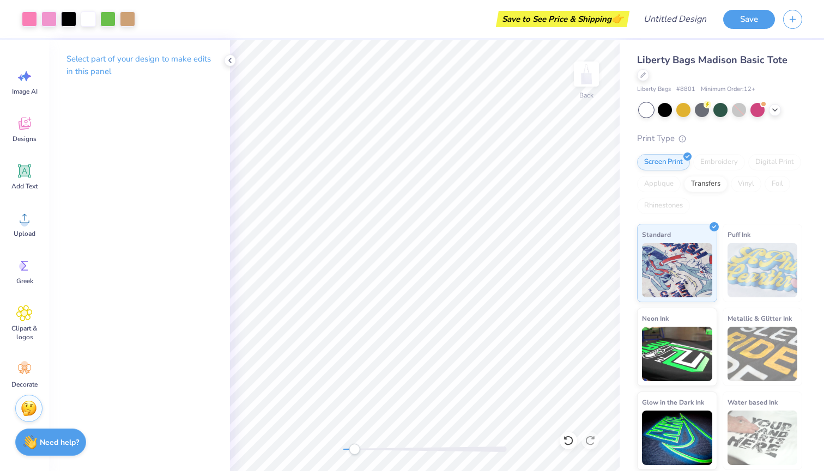
drag, startPoint x: 403, startPoint y: 454, endPoint x: 354, endPoint y: 452, distance: 49.1
click at [354, 452] on div "Accessibility label" at bounding box center [354, 449] width 11 height 11
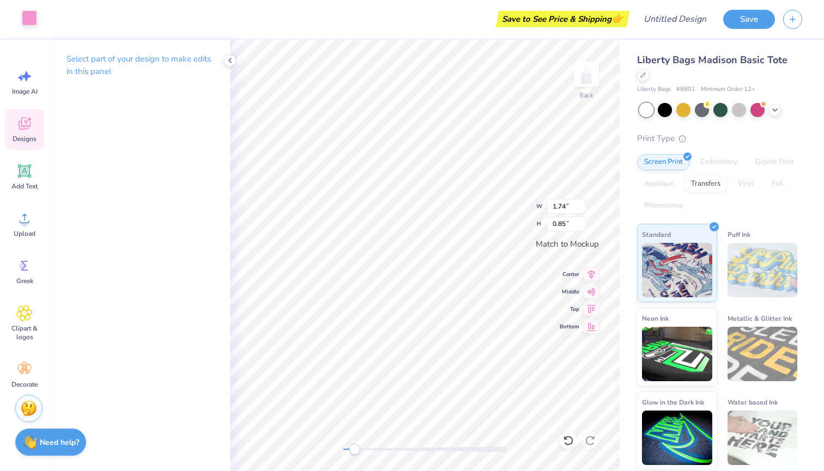
click at [29, 19] on div at bounding box center [29, 17] width 15 height 15
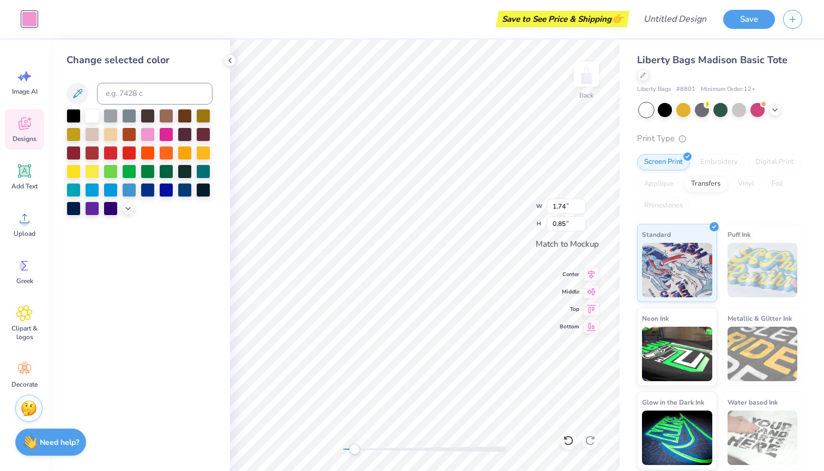
click at [126, 202] on div at bounding box center [139, 162] width 146 height 107
click at [126, 208] on icon at bounding box center [128, 207] width 9 height 9
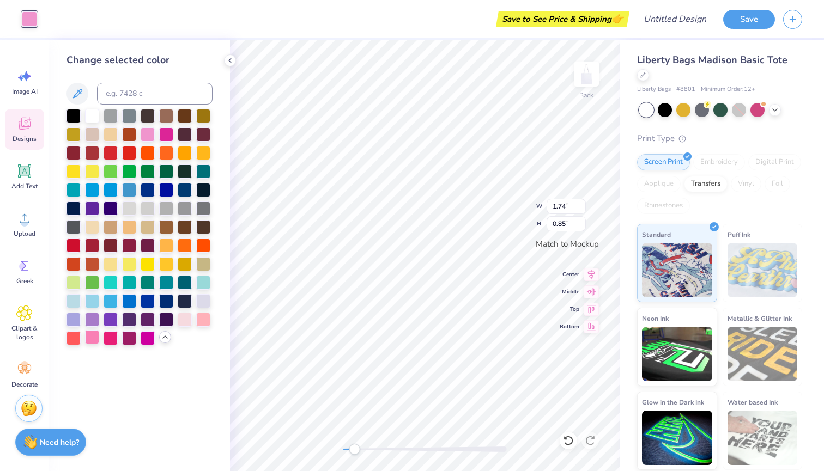
click at [94, 340] on div at bounding box center [92, 337] width 14 height 14
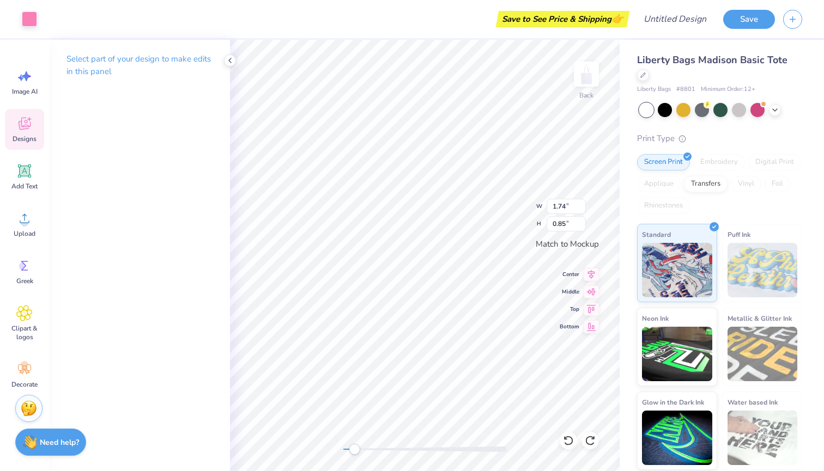
type input "2.08"
type input "1.92"
type input "0.75"
type input "0.70"
click at [33, 17] on div at bounding box center [29, 17] width 15 height 15
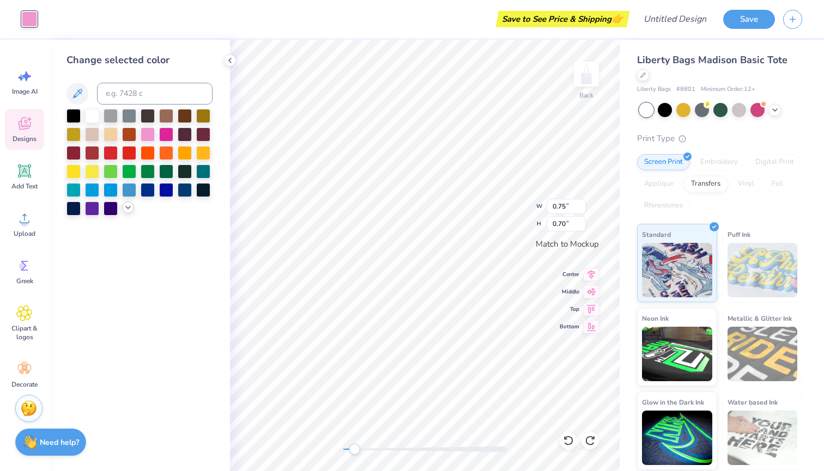
click at [126, 209] on polyline at bounding box center [128, 207] width 4 height 2
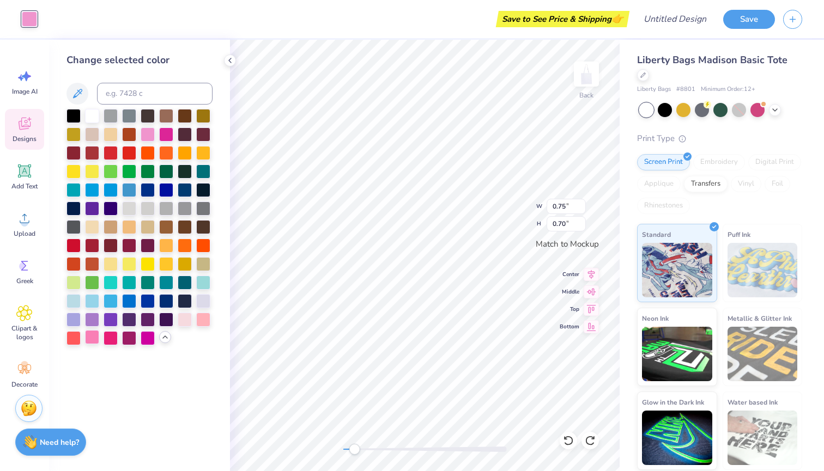
click at [95, 334] on div at bounding box center [92, 337] width 14 height 14
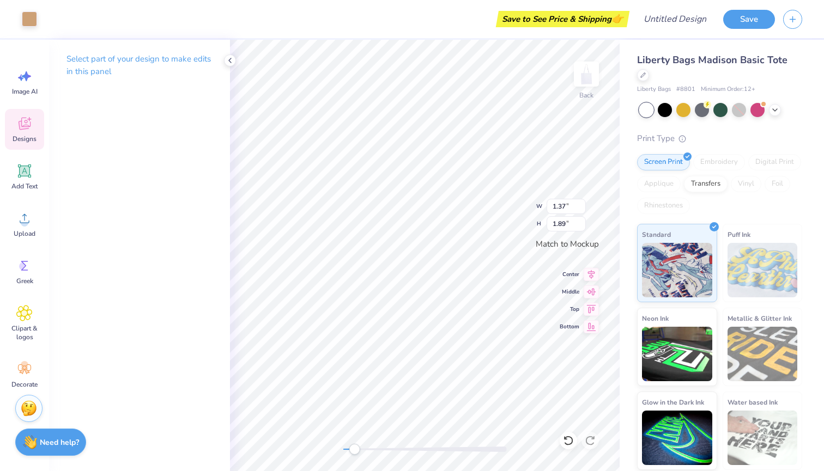
type input "1.26"
type input "1.85"
type input "1.28"
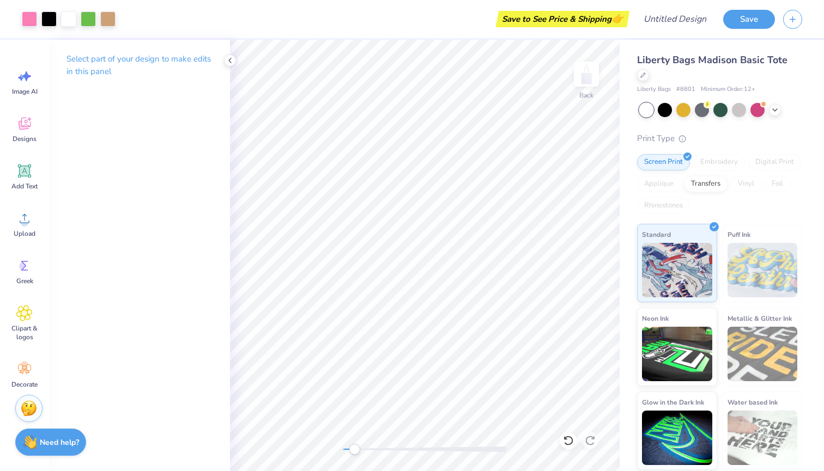
click at [383, 5] on div "Save to See Price & Shipping 👉" at bounding box center [375, 19] width 503 height 38
